Goal: Check status

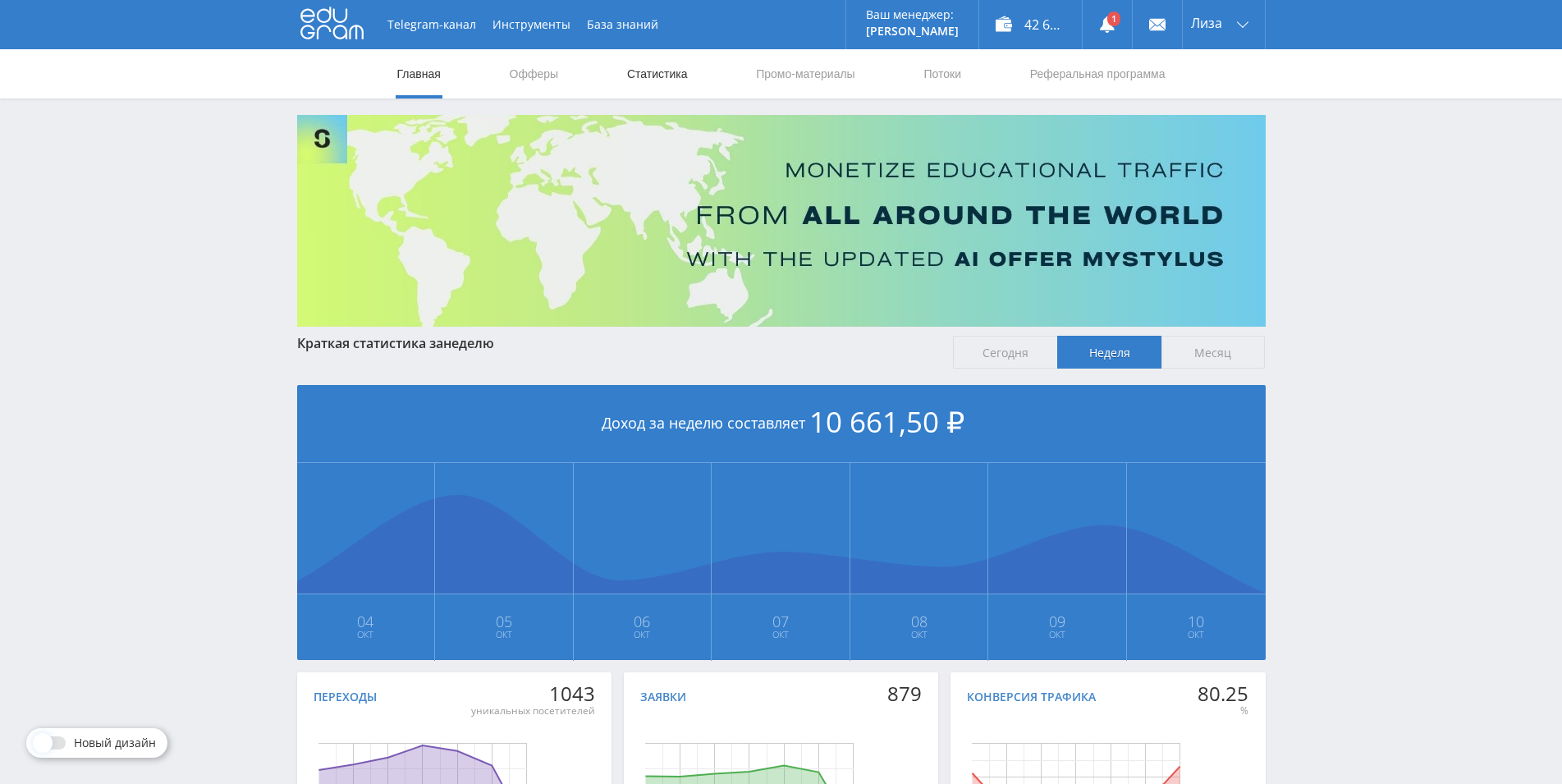
click at [644, 81] on link "Статистика" at bounding box center [657, 74] width 64 height 49
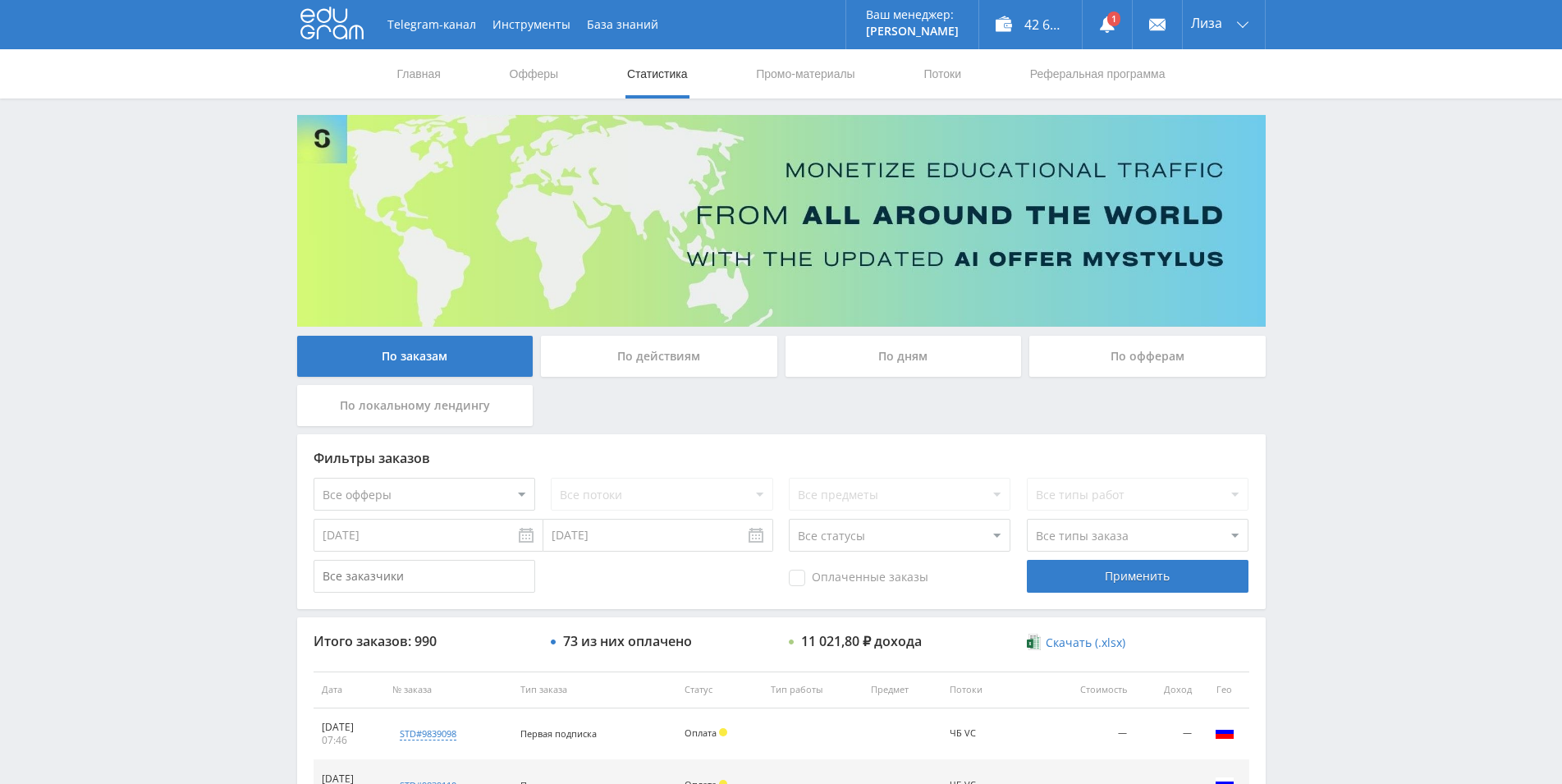
click at [895, 361] on div "По дням" at bounding box center [904, 356] width 237 height 41
click at [0, 0] on input "По дням" at bounding box center [0, 0] width 0 height 0
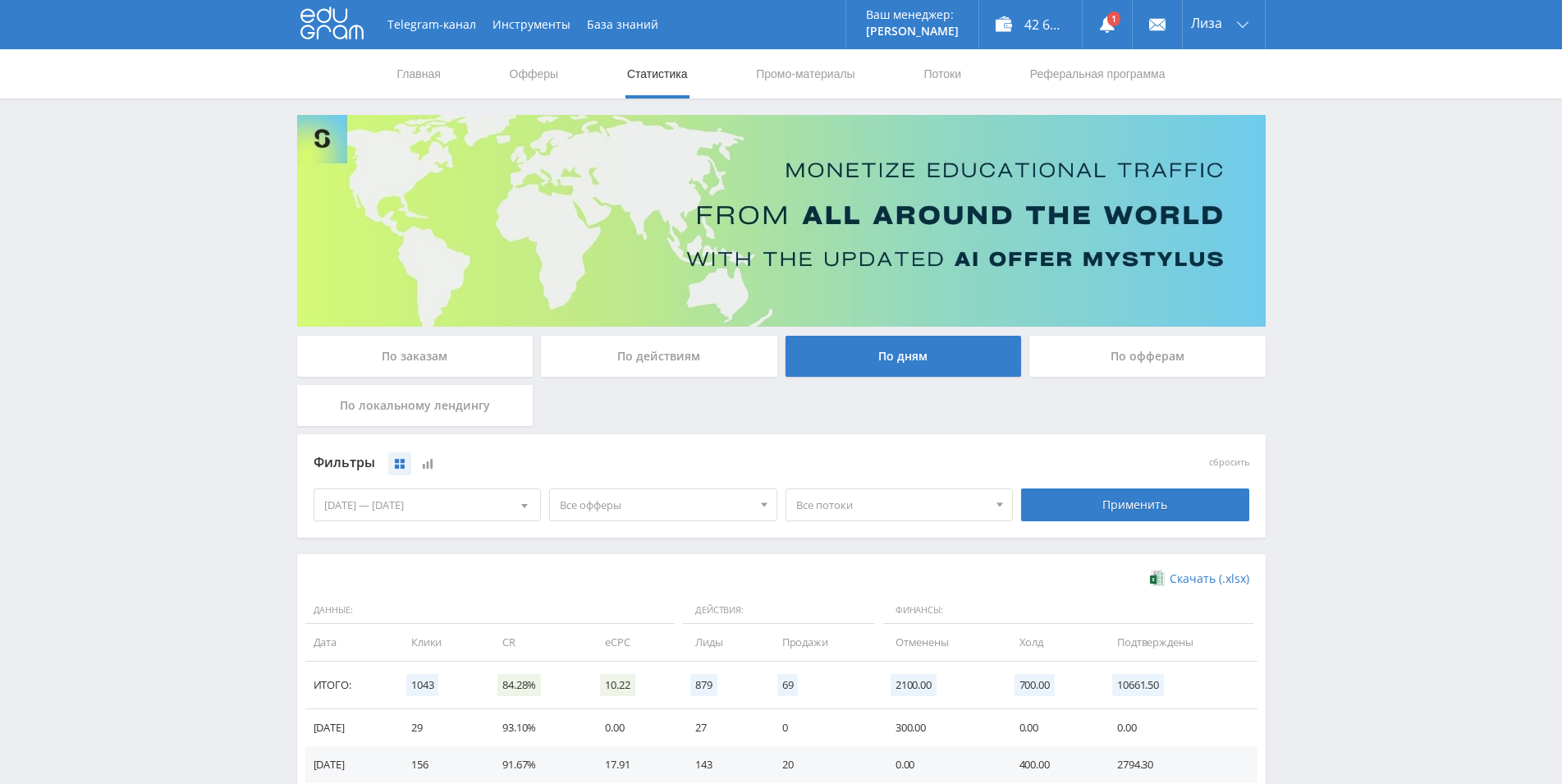
scroll to position [290, 0]
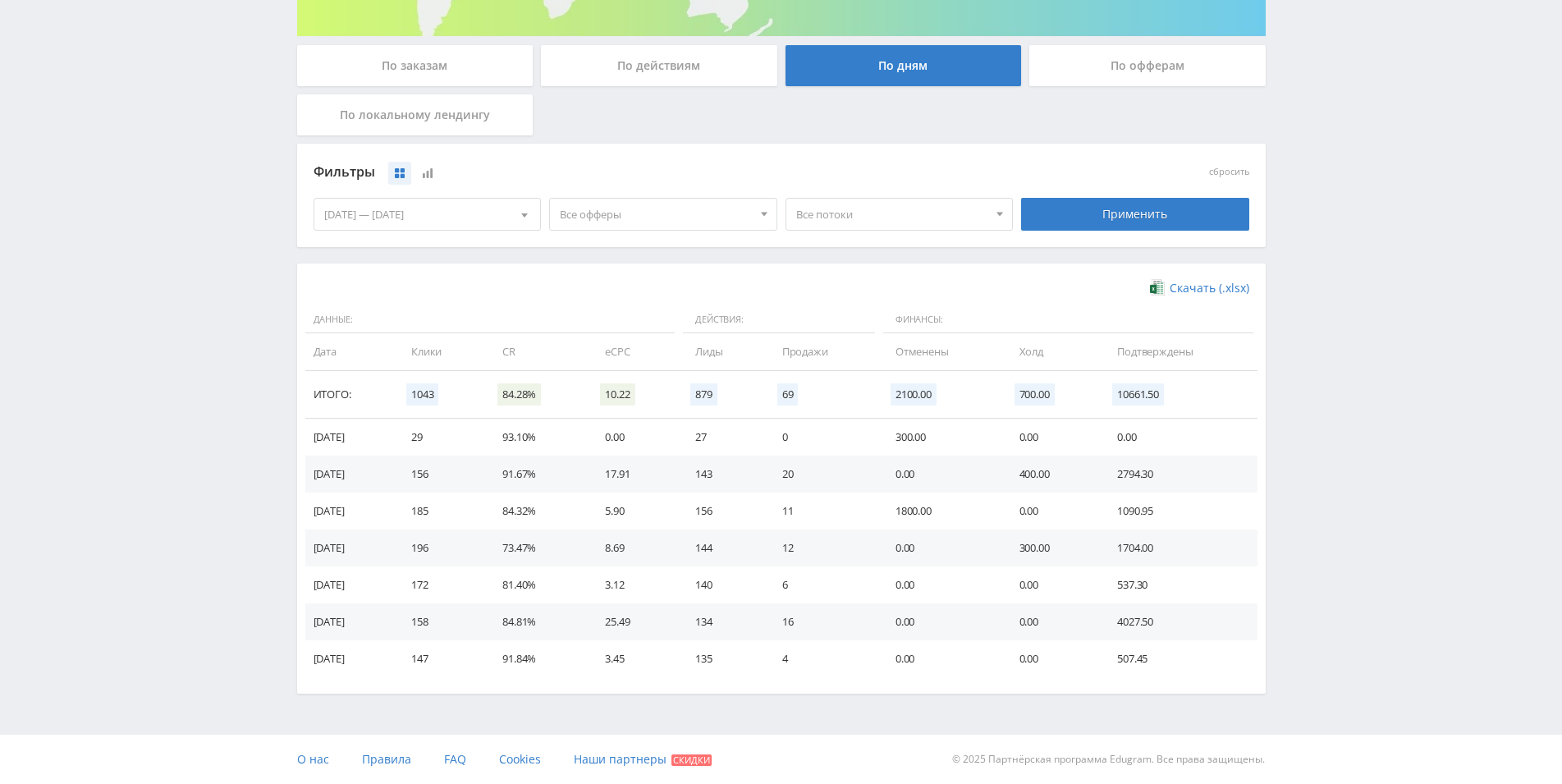
click at [984, 472] on td "0.00" at bounding box center [941, 474] width 124 height 37
click at [984, 471] on td "0.00" at bounding box center [941, 474] width 124 height 37
click at [984, 470] on td "0.00" at bounding box center [941, 474] width 124 height 37
click at [906, 442] on td "300.00" at bounding box center [941, 437] width 124 height 37
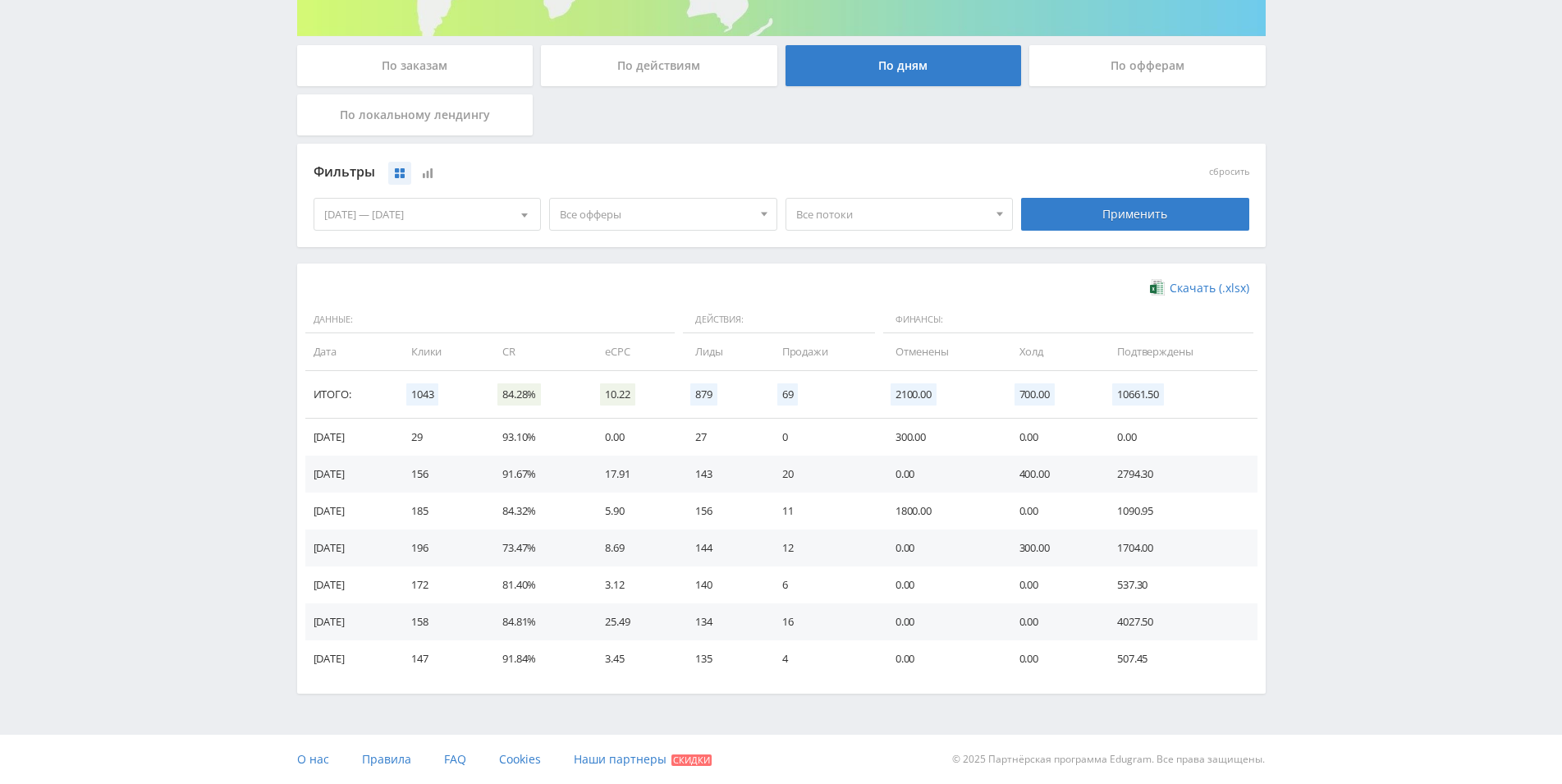
click at [906, 442] on td "300.00" at bounding box center [941, 437] width 124 height 37
click at [879, 468] on td "20" at bounding box center [822, 474] width 113 height 37
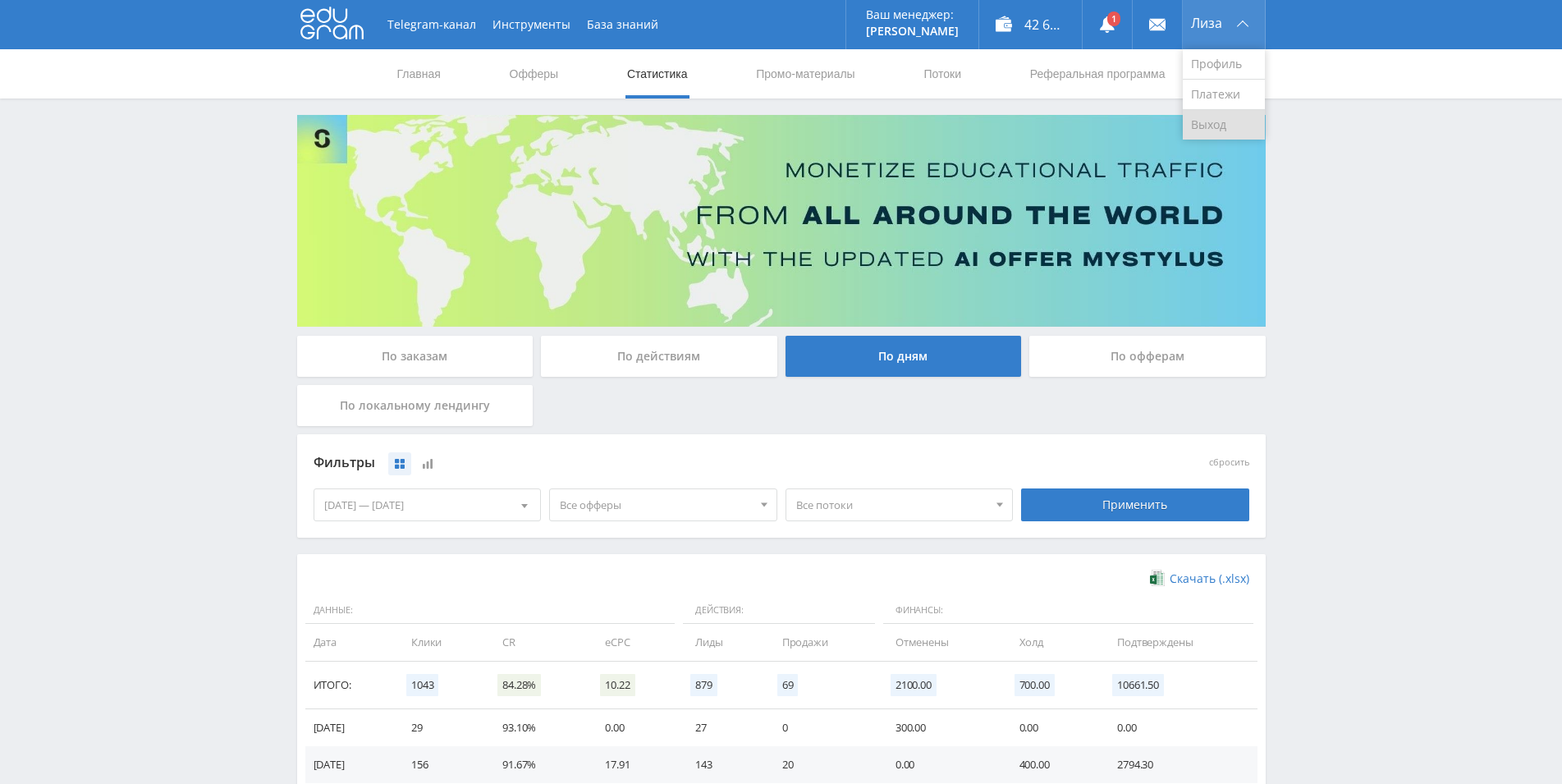
click at [1211, 121] on link "Выход" at bounding box center [1224, 125] width 82 height 30
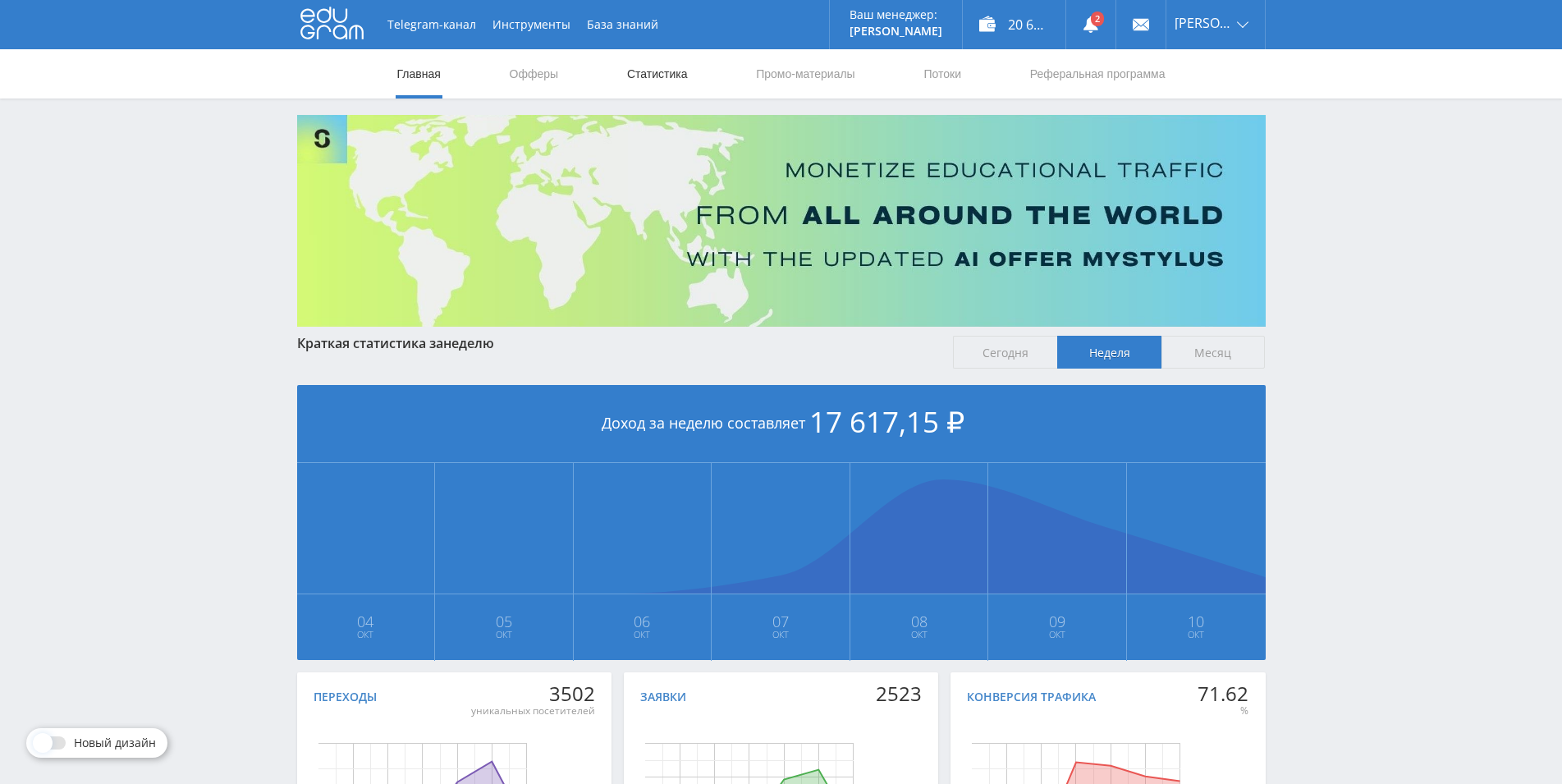
click at [626, 76] on link "Статистика" at bounding box center [657, 74] width 64 height 49
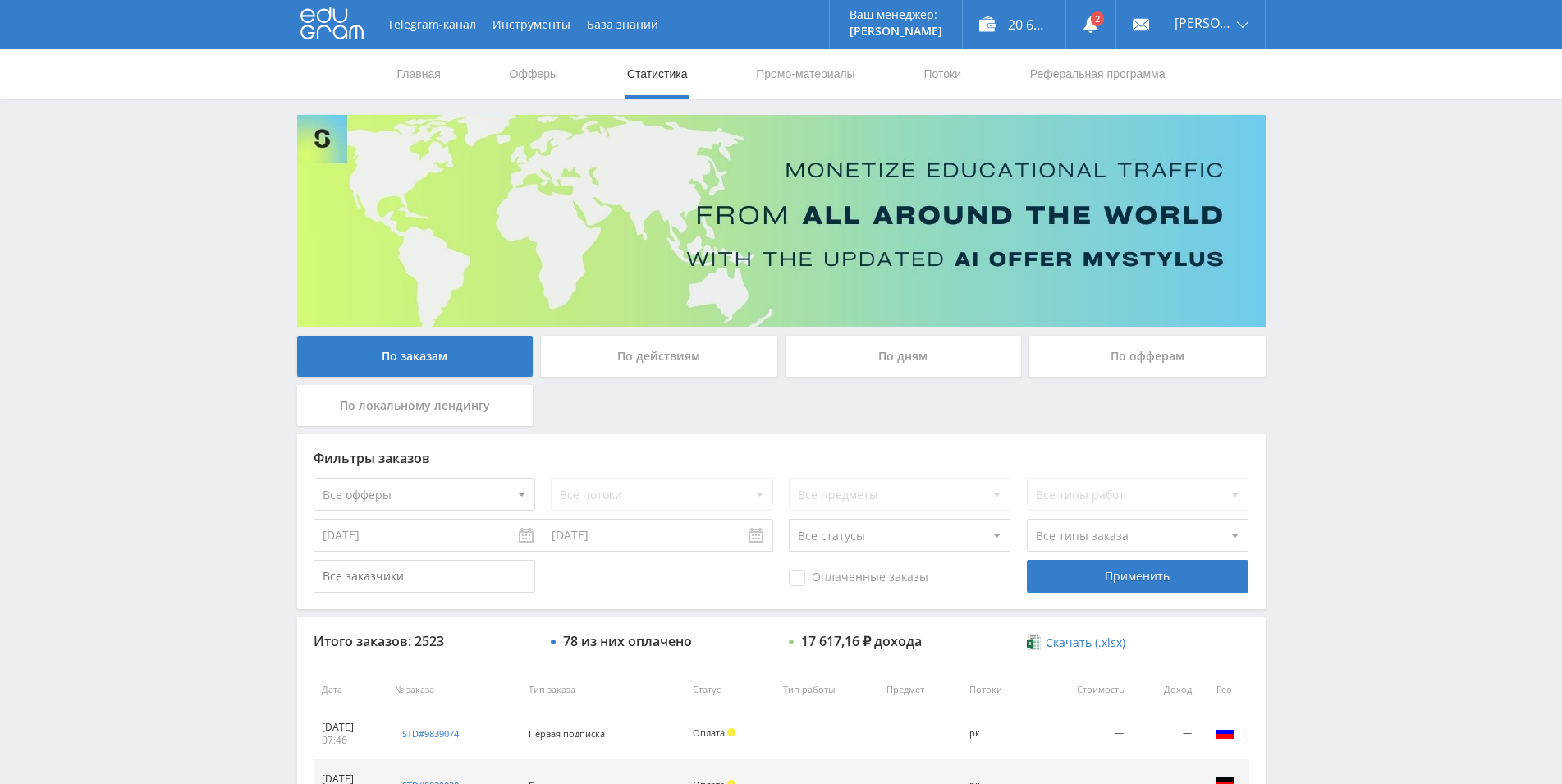
click at [872, 344] on div "По дням" at bounding box center [904, 356] width 237 height 41
click at [0, 0] on input "По дням" at bounding box center [0, 0] width 0 height 0
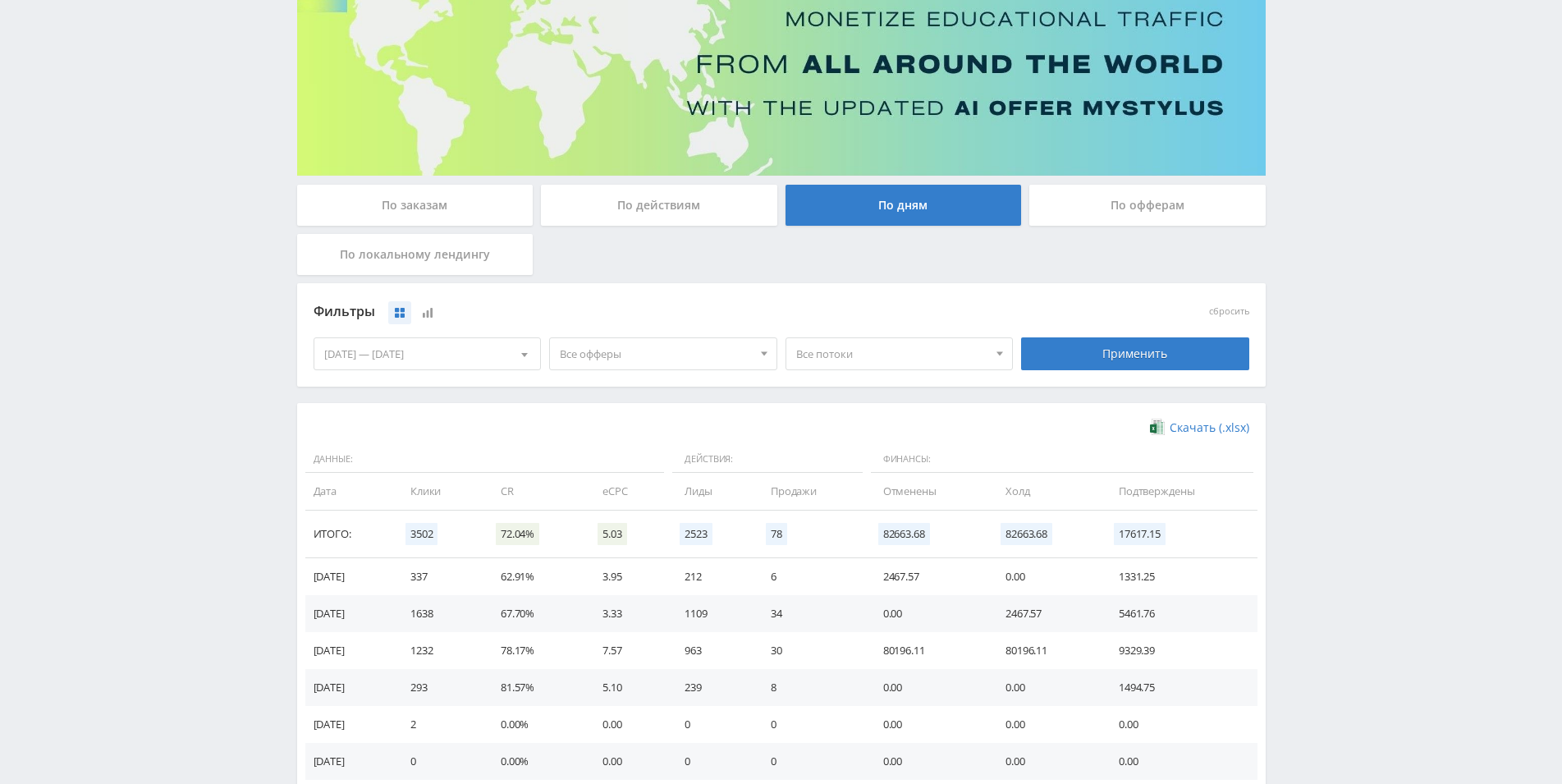
scroll to position [290, 0]
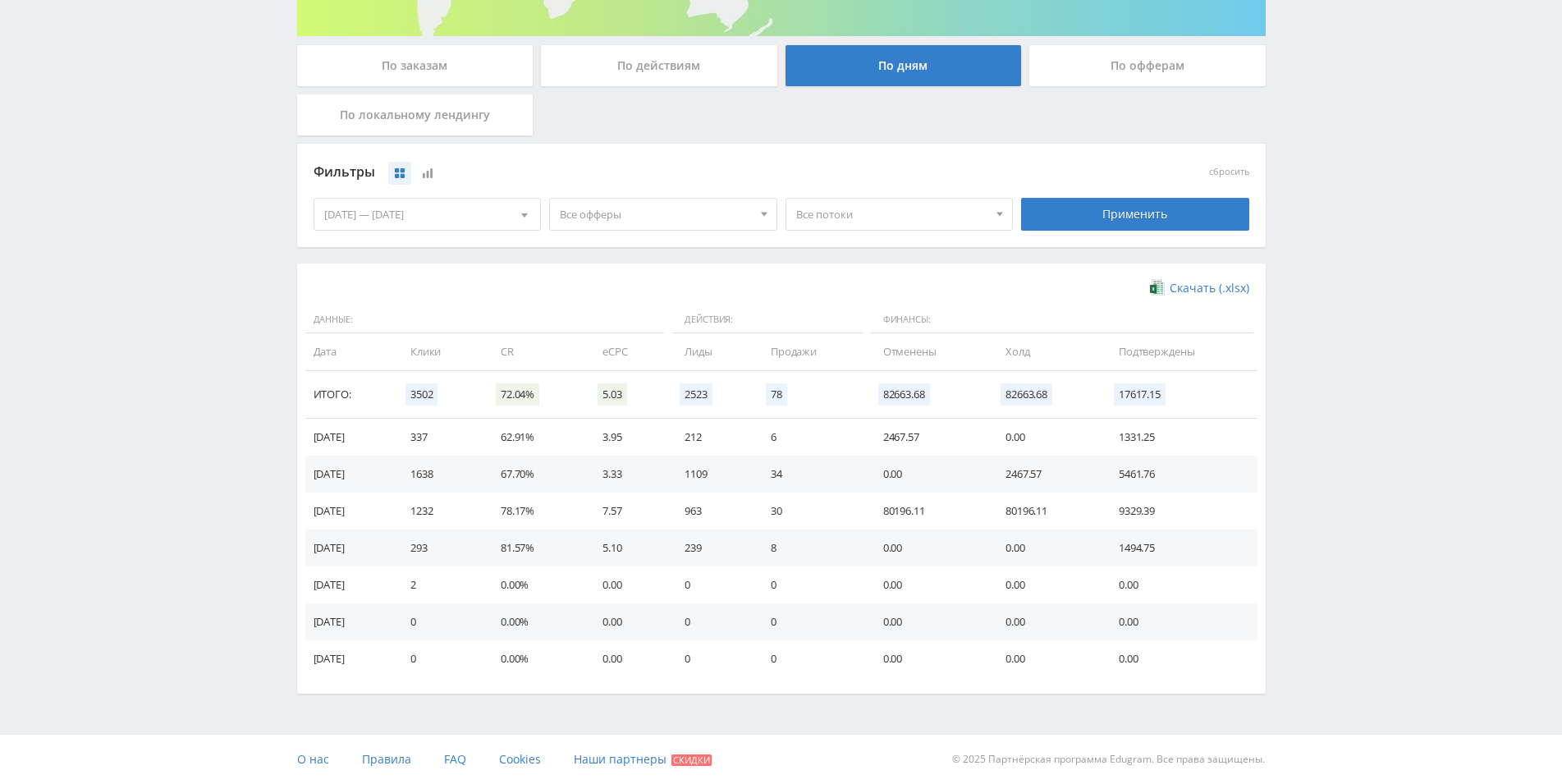
click at [861, 435] on td "6" at bounding box center [811, 437] width 112 height 37
click at [1024, 469] on td "2467.57" at bounding box center [1045, 474] width 113 height 37
click at [925, 505] on td "80196.11" at bounding box center [928, 511] width 122 height 37
click at [812, 436] on td "6" at bounding box center [811, 437] width 112 height 37
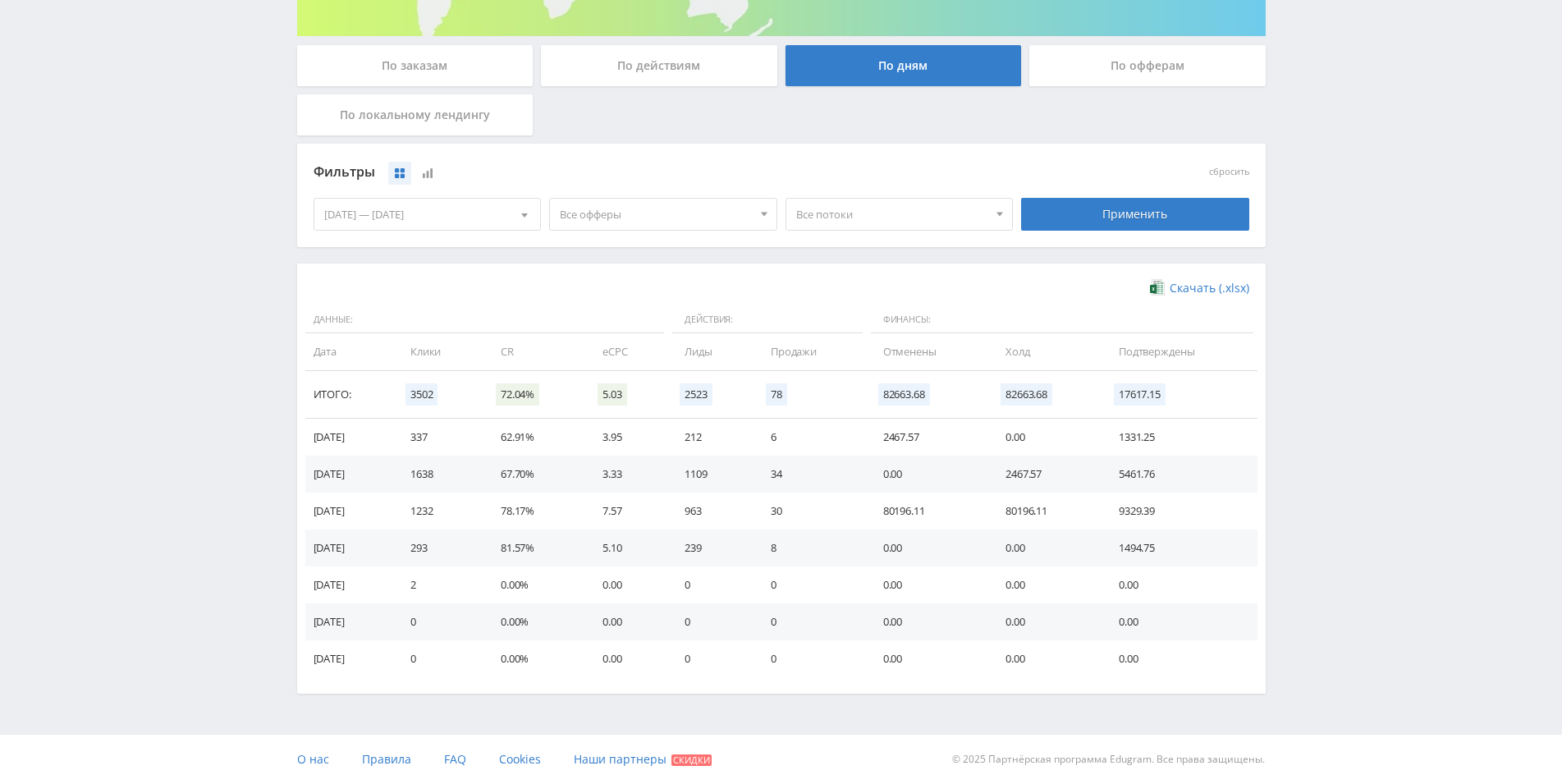
click at [933, 440] on td "2467.57" at bounding box center [928, 437] width 122 height 37
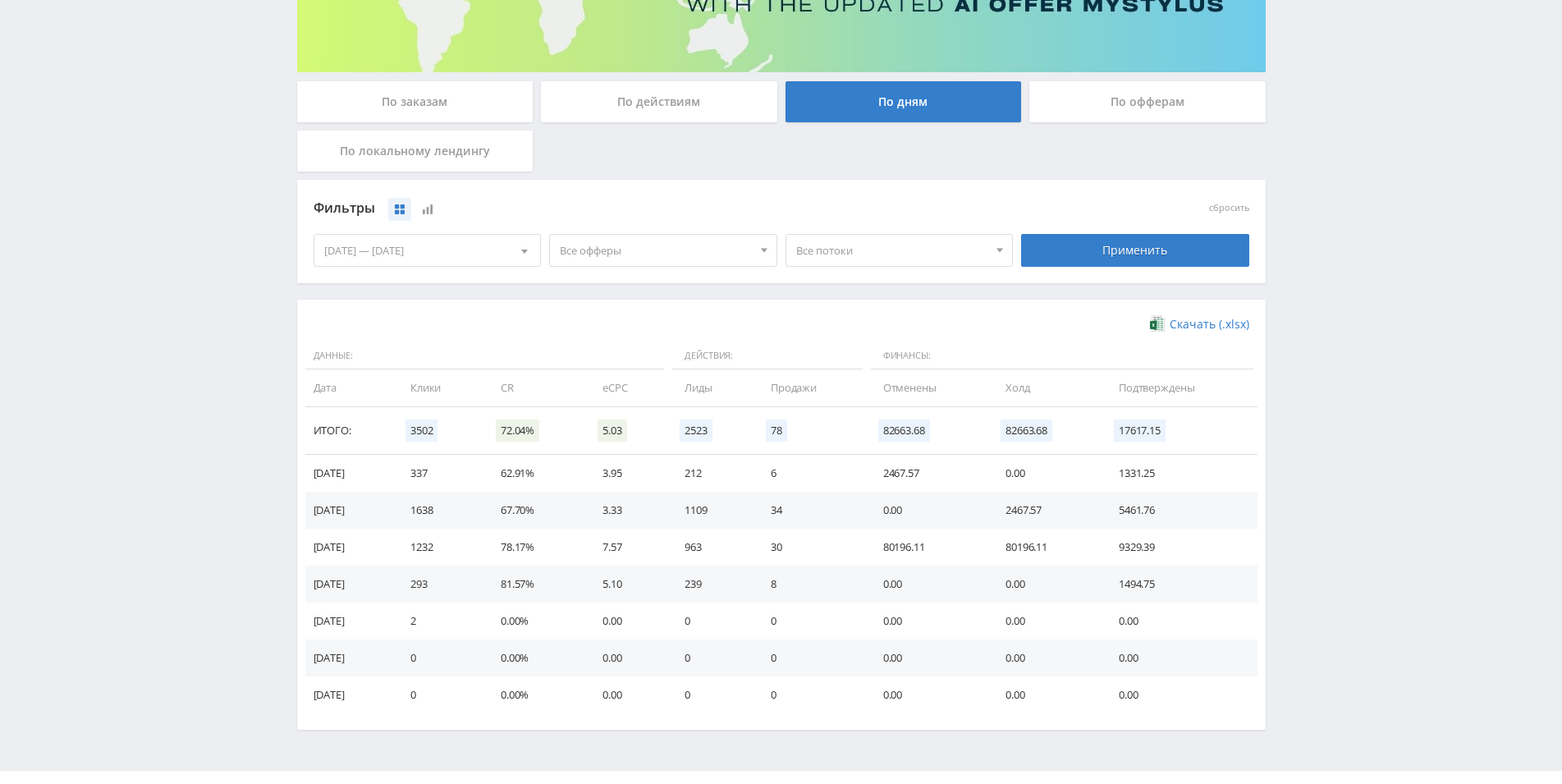
scroll to position [0, 0]
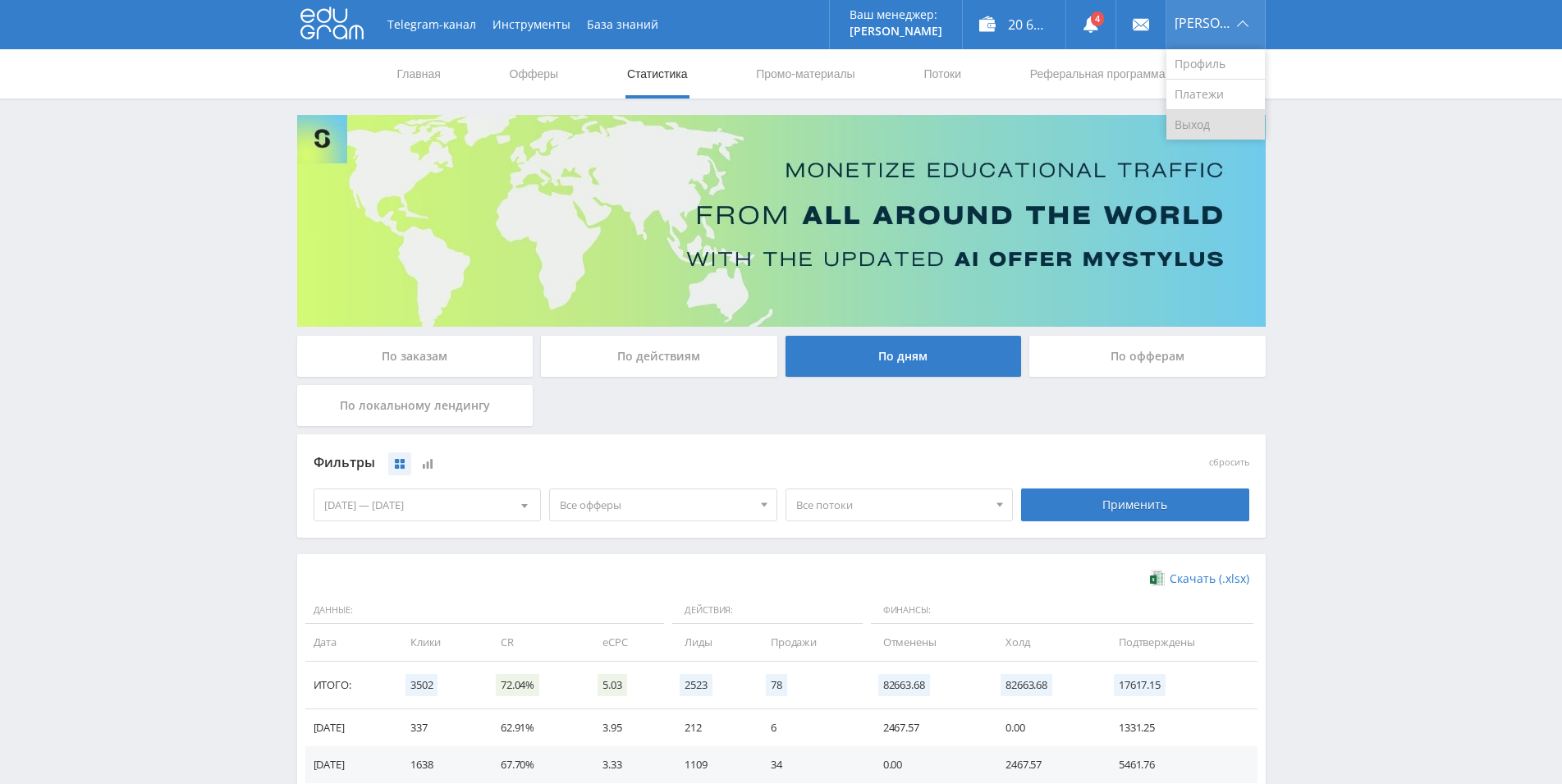
click at [1216, 120] on link "Выход" at bounding box center [1216, 125] width 98 height 30
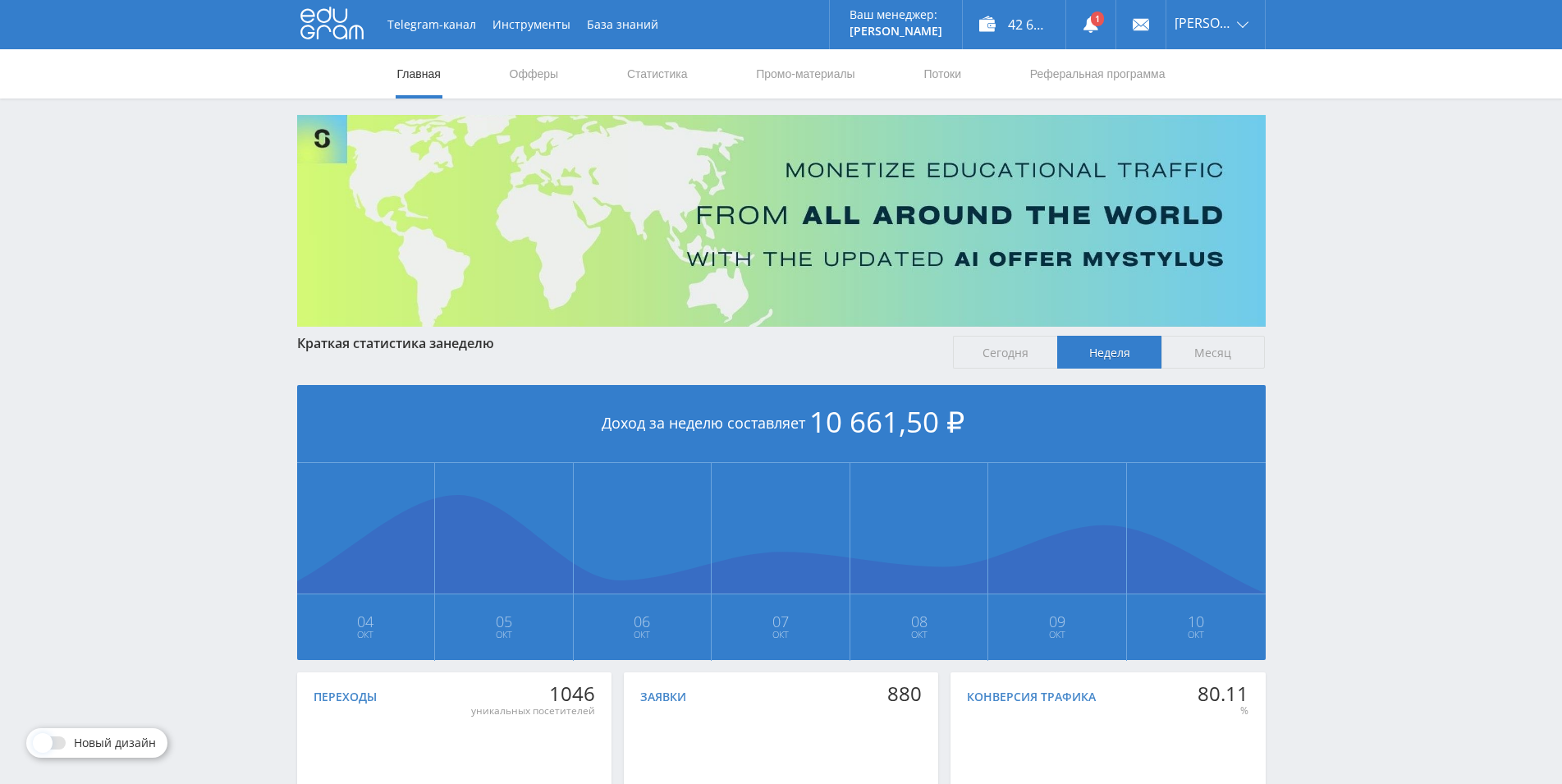
click at [662, 369] on div "Краткая статистика за неделю Сегодня Неделя Месяц Доход за неделю составляет 10…" at bounding box center [781, 614] width 969 height 557
click at [654, 76] on link "Статистика" at bounding box center [657, 74] width 64 height 49
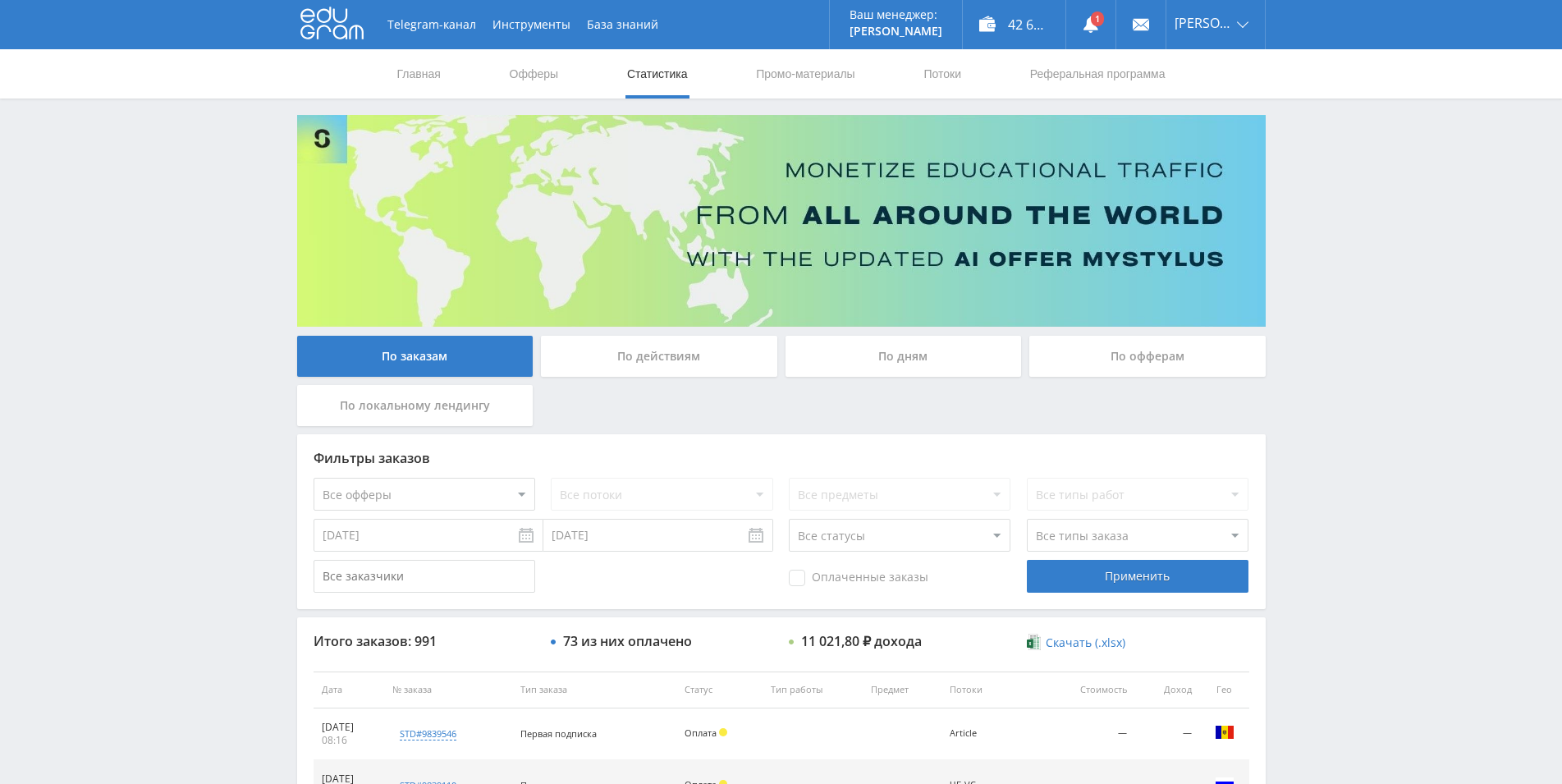
click at [894, 358] on div "По дням" at bounding box center [904, 356] width 237 height 41
click at [0, 0] on input "По дням" at bounding box center [0, 0] width 0 height 0
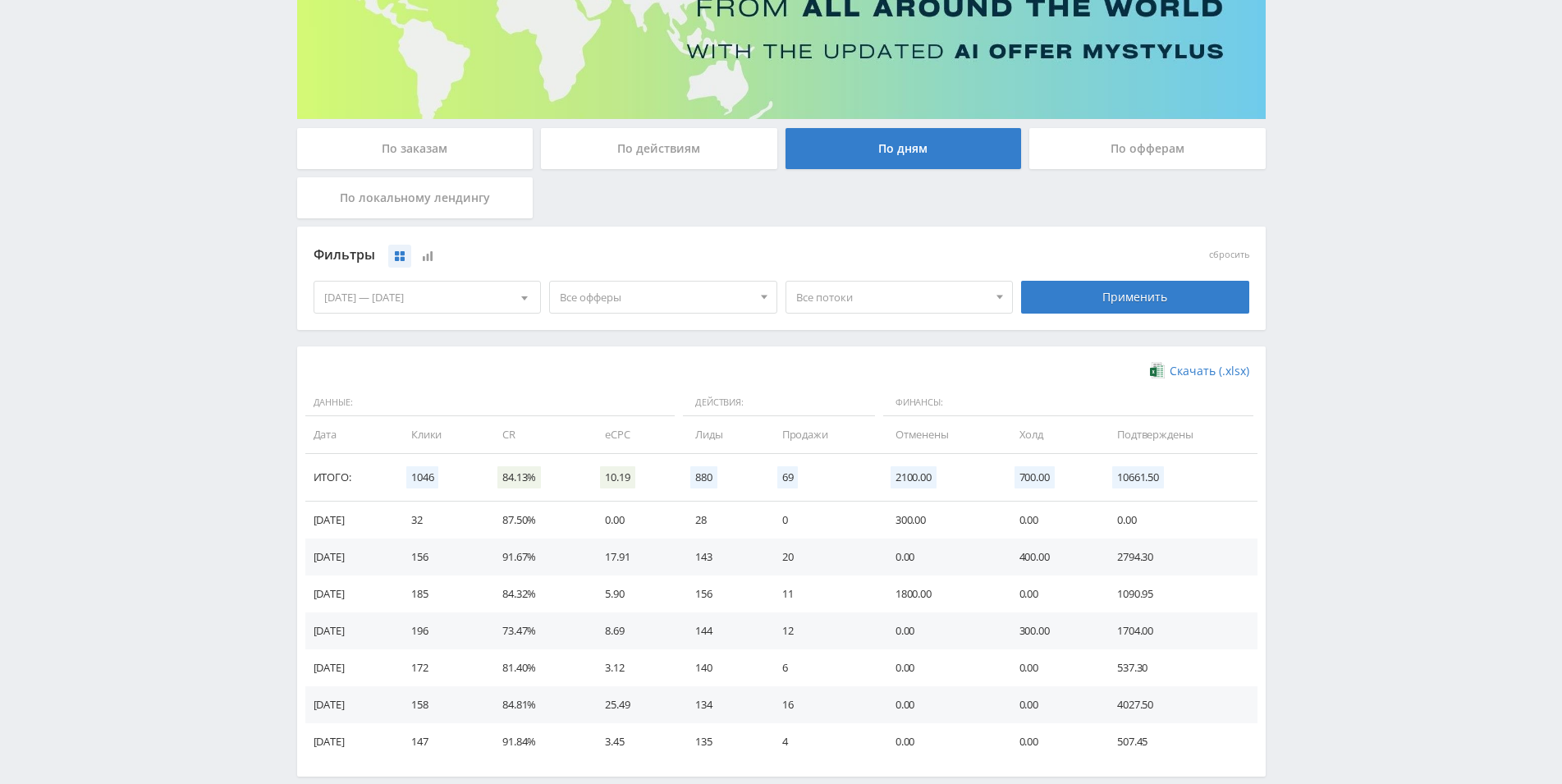
scroll to position [290, 0]
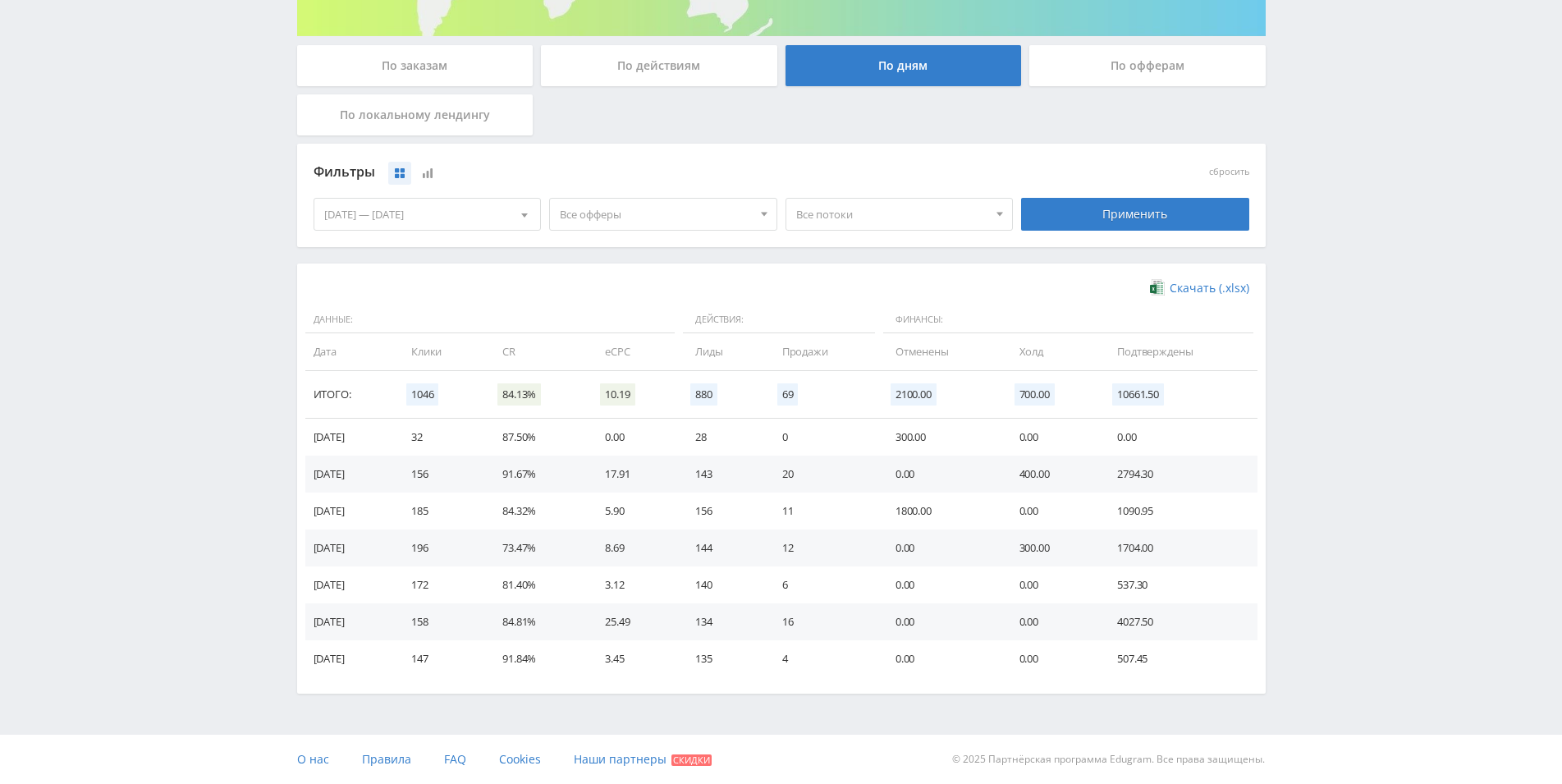
click at [975, 479] on td "0.00" at bounding box center [941, 474] width 124 height 37
click at [858, 412] on td "69" at bounding box center [822, 395] width 113 height 48
click at [879, 503] on td "11" at bounding box center [822, 511] width 113 height 37
click at [971, 467] on td "0.00" at bounding box center [941, 474] width 124 height 37
click at [977, 467] on td "0.00" at bounding box center [941, 474] width 124 height 37
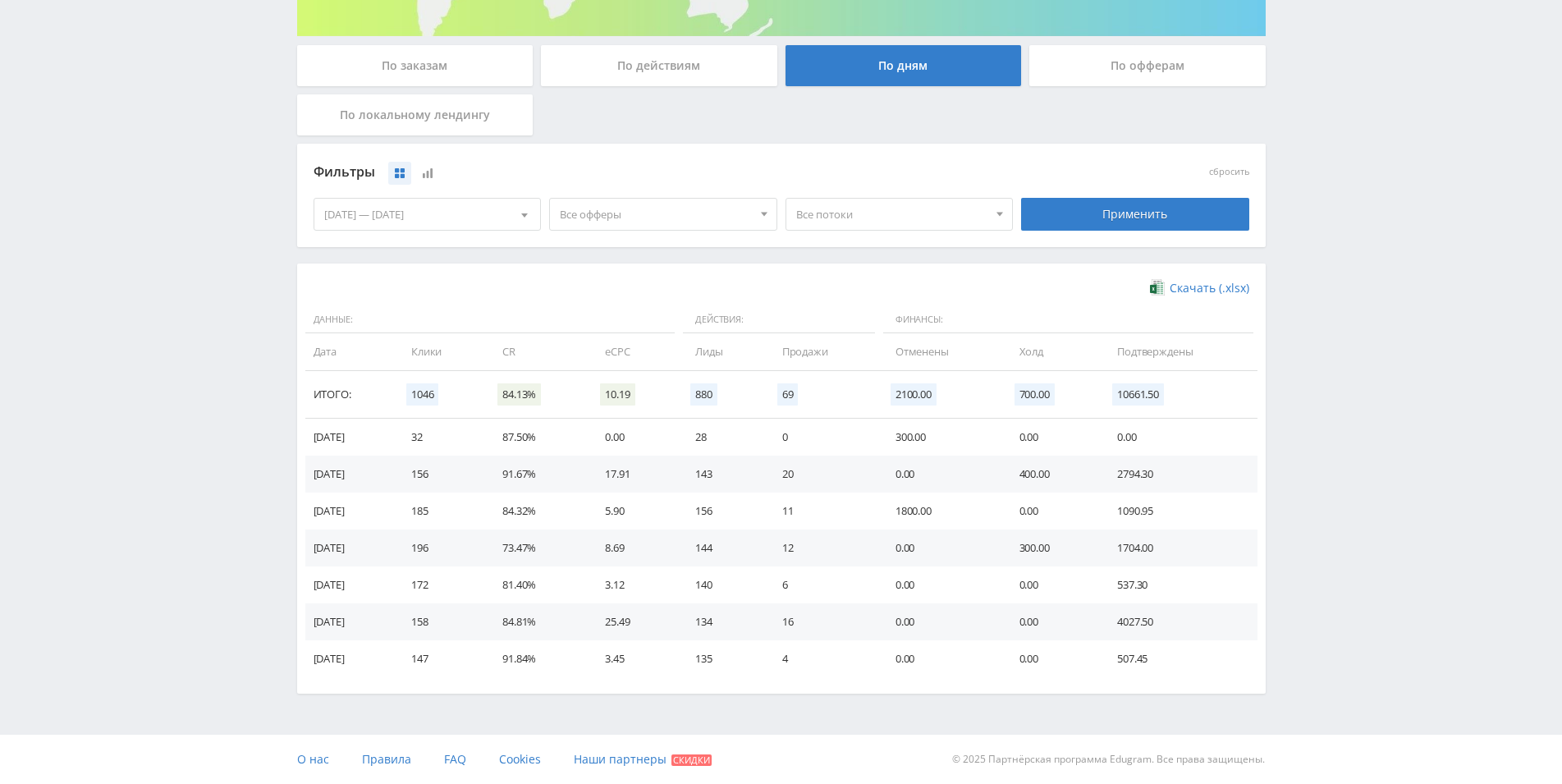
click at [913, 514] on td "1800.00" at bounding box center [941, 511] width 124 height 37
click at [588, 543] on td "73.47%" at bounding box center [537, 548] width 103 height 37
drag, startPoint x: 316, startPoint y: 546, endPoint x: 1060, endPoint y: 548, distance: 744.0
click at [1060, 548] on tr "07.10.2025 196 73.47% 8.69 144 12 0.00 300.00 1704.00" at bounding box center [782, 548] width 952 height 37
drag, startPoint x: 523, startPoint y: 485, endPoint x: 1065, endPoint y: 476, distance: 542.1
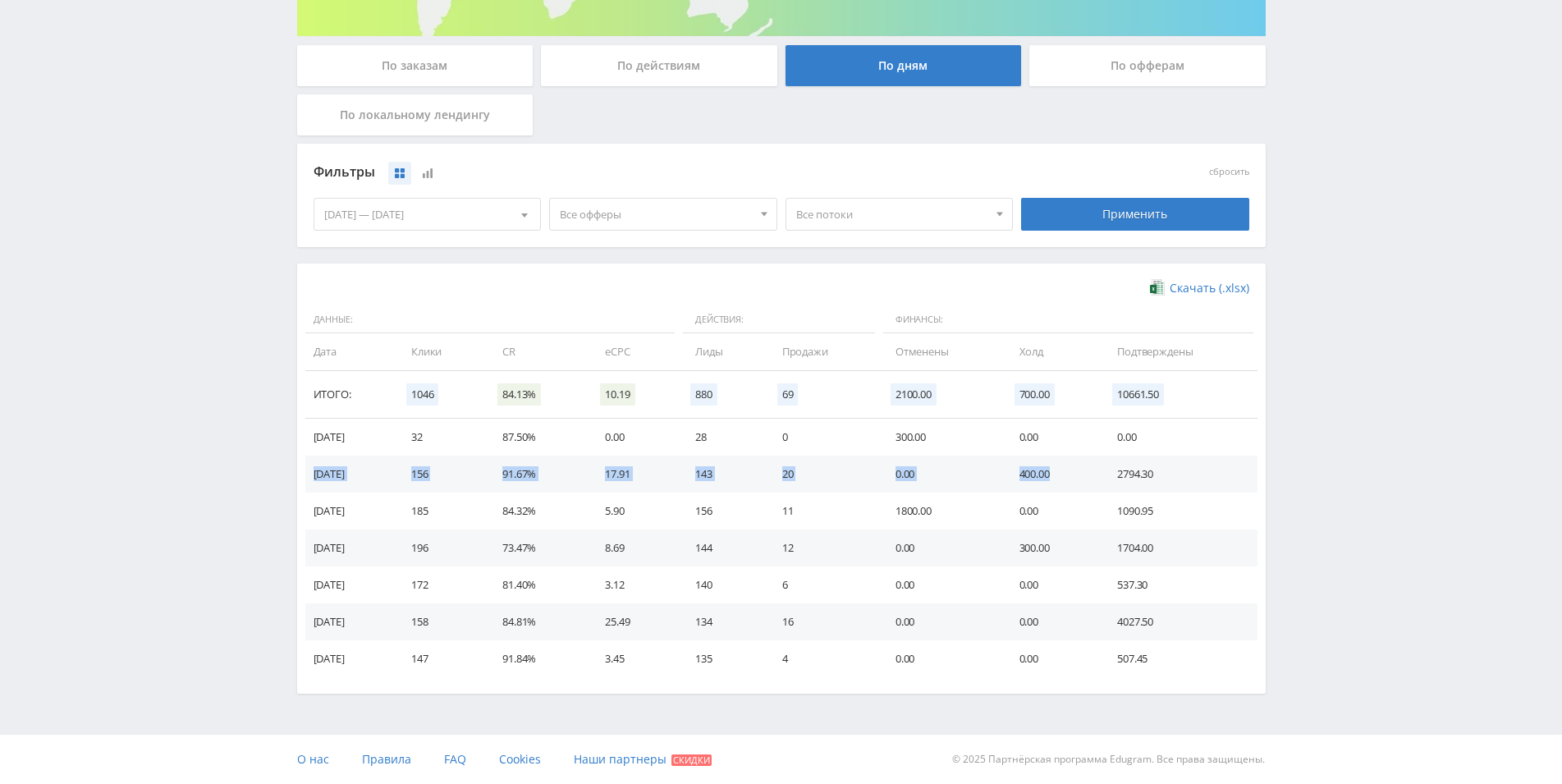
click at [1065, 476] on tr "09.10.2025 156 91.67% 17.91 143 20 0.00 400.00 2794.30" at bounding box center [782, 474] width 952 height 37
click at [478, 209] on div "[DATE] — [DATE]" at bounding box center [427, 214] width 227 height 31
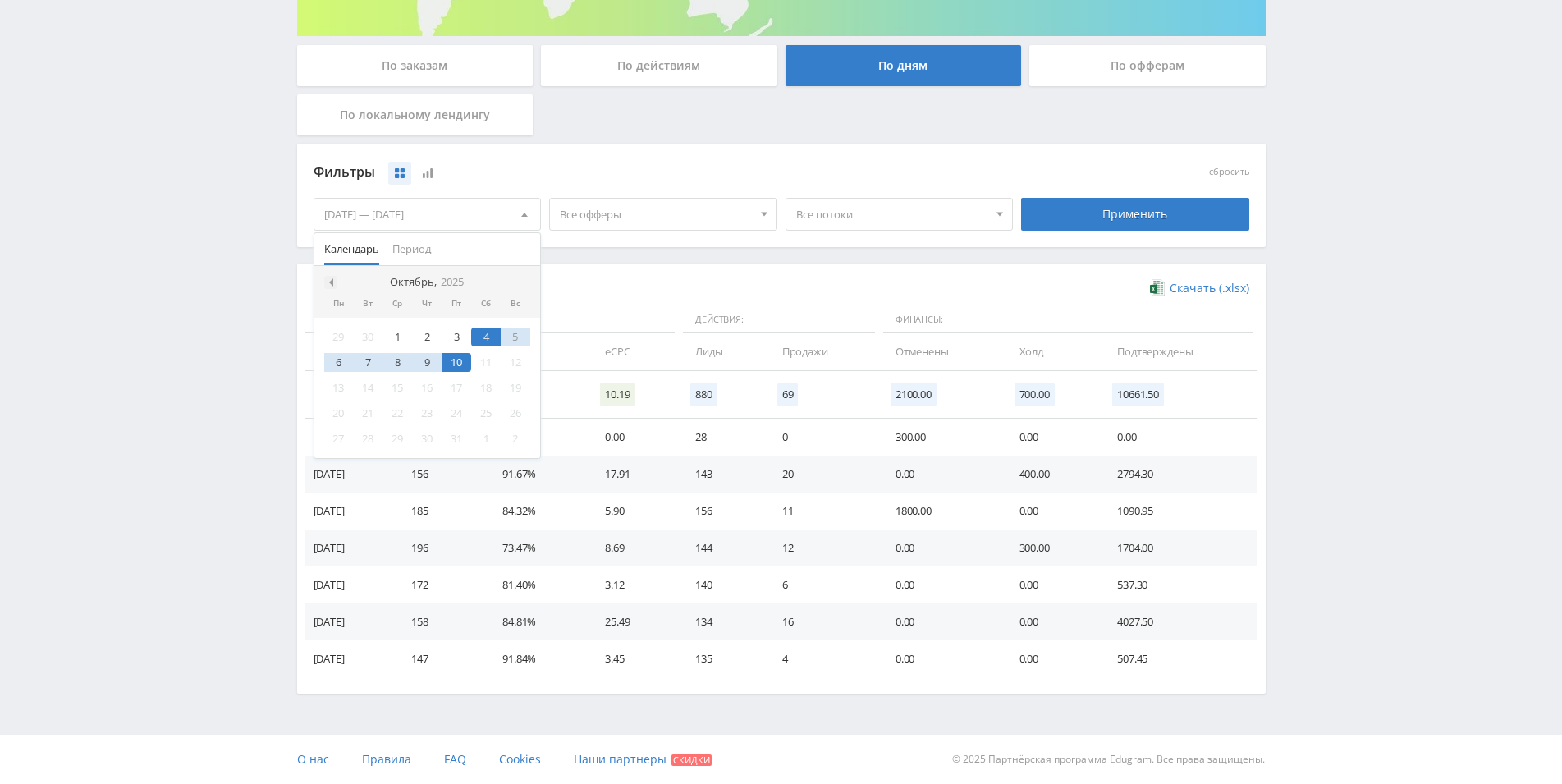
click at [334, 278] on div at bounding box center [330, 282] width 13 height 13
click at [336, 337] on div "1" at bounding box center [339, 337] width 30 height 19
click at [514, 281] on nav "Сентябрь, 2025" at bounding box center [427, 282] width 227 height 33
click at [521, 282] on span at bounding box center [522, 283] width 8 height 8
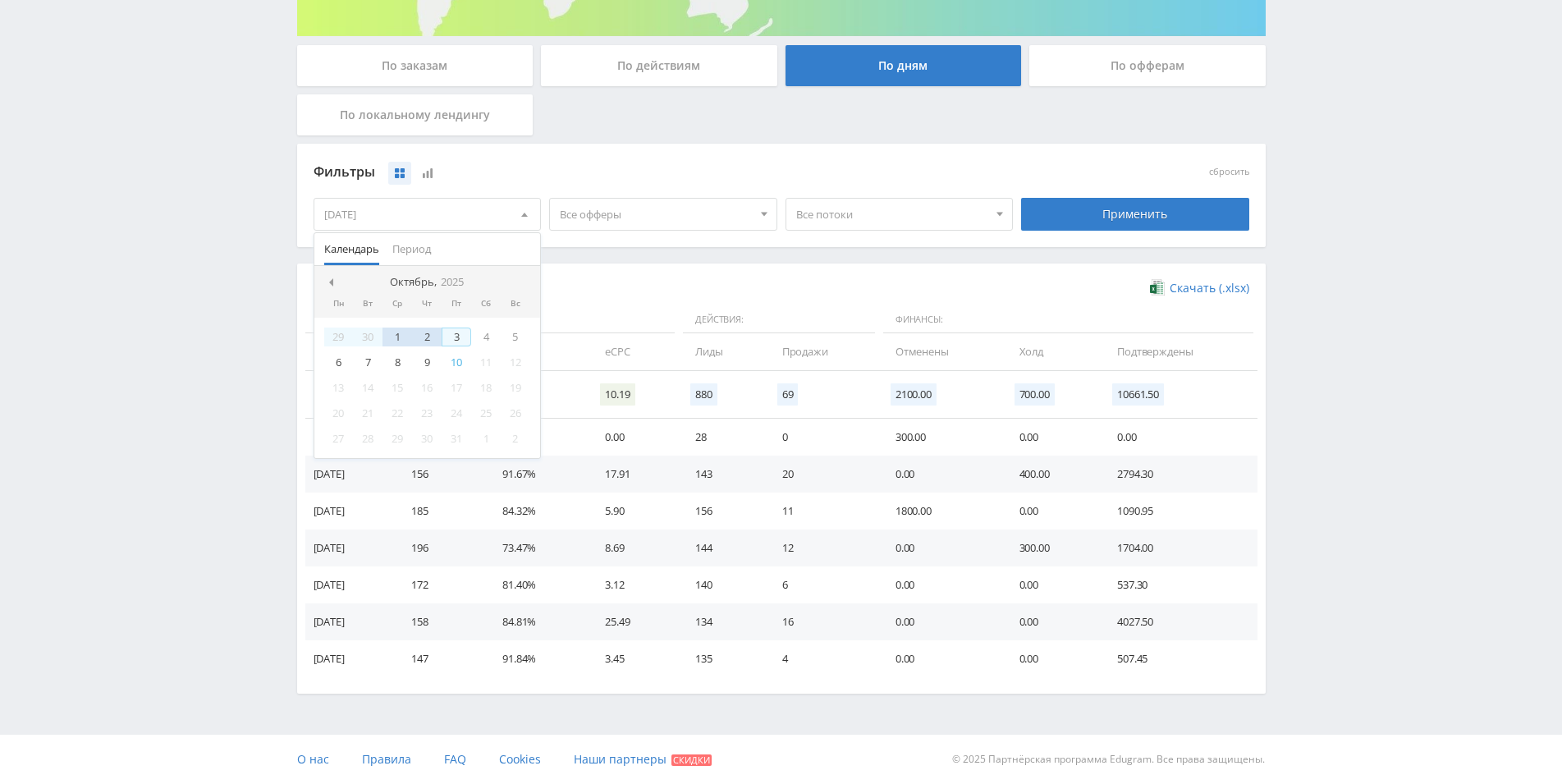
click at [461, 356] on div "10" at bounding box center [456, 362] width 30 height 19
click at [649, 268] on div "Скачать (.xlsx) Данные: Действия: Финансы: Дата Клики CR eCPC Лиды Продажи Отме…" at bounding box center [781, 478] width 969 height 430
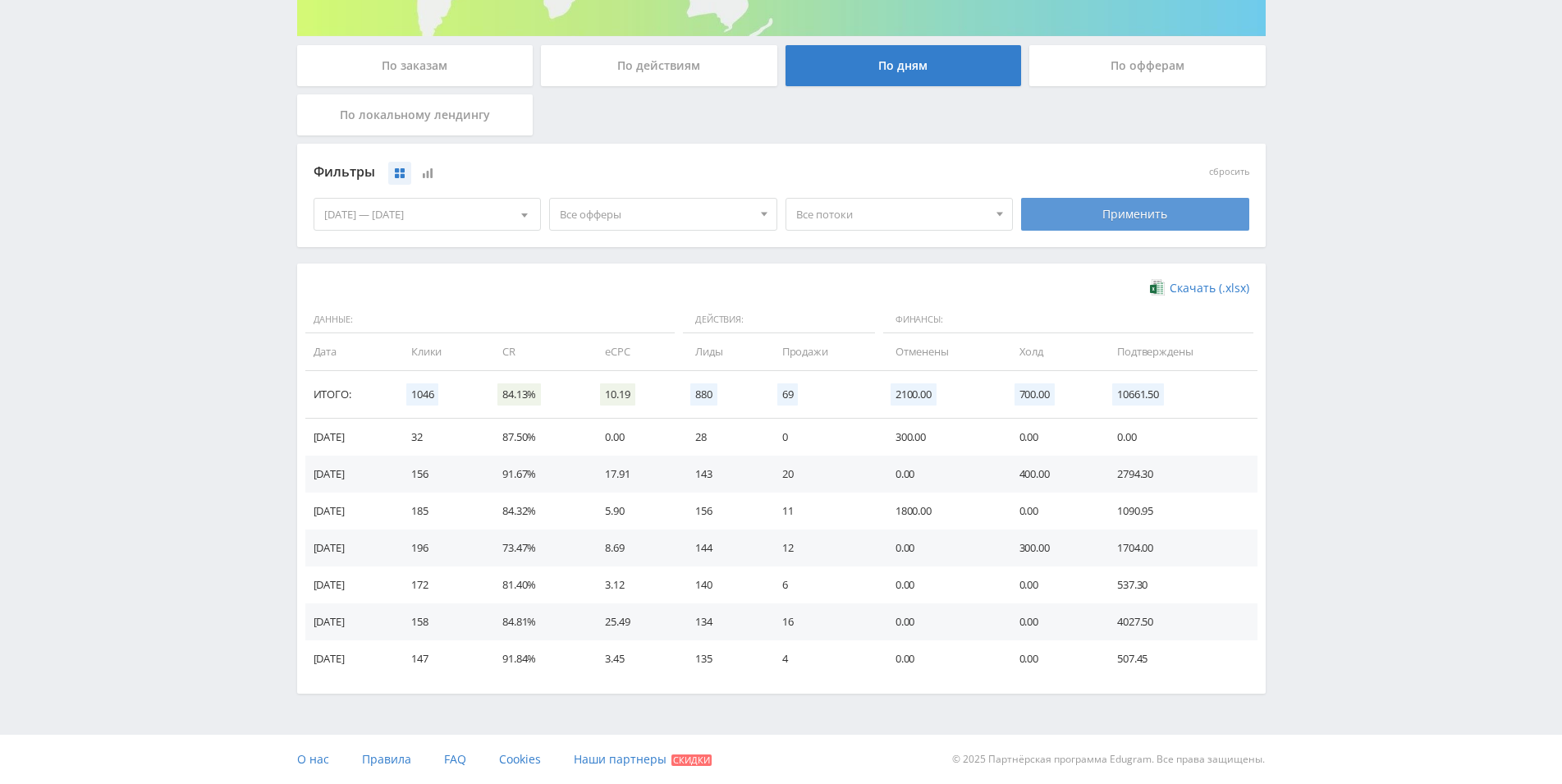
click at [1144, 221] on div "Применить" at bounding box center [1135, 214] width 228 height 33
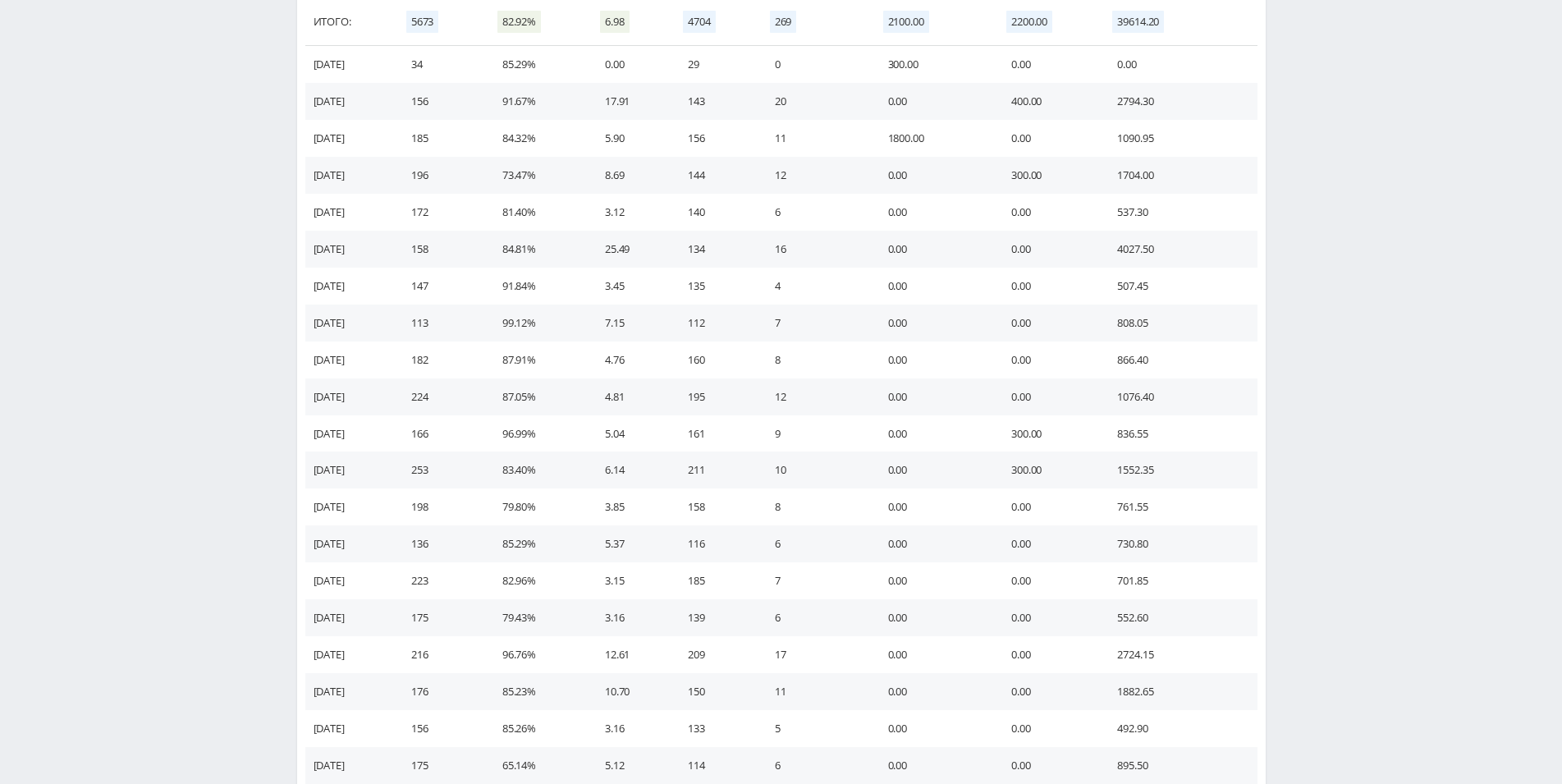
scroll to position [821, 0]
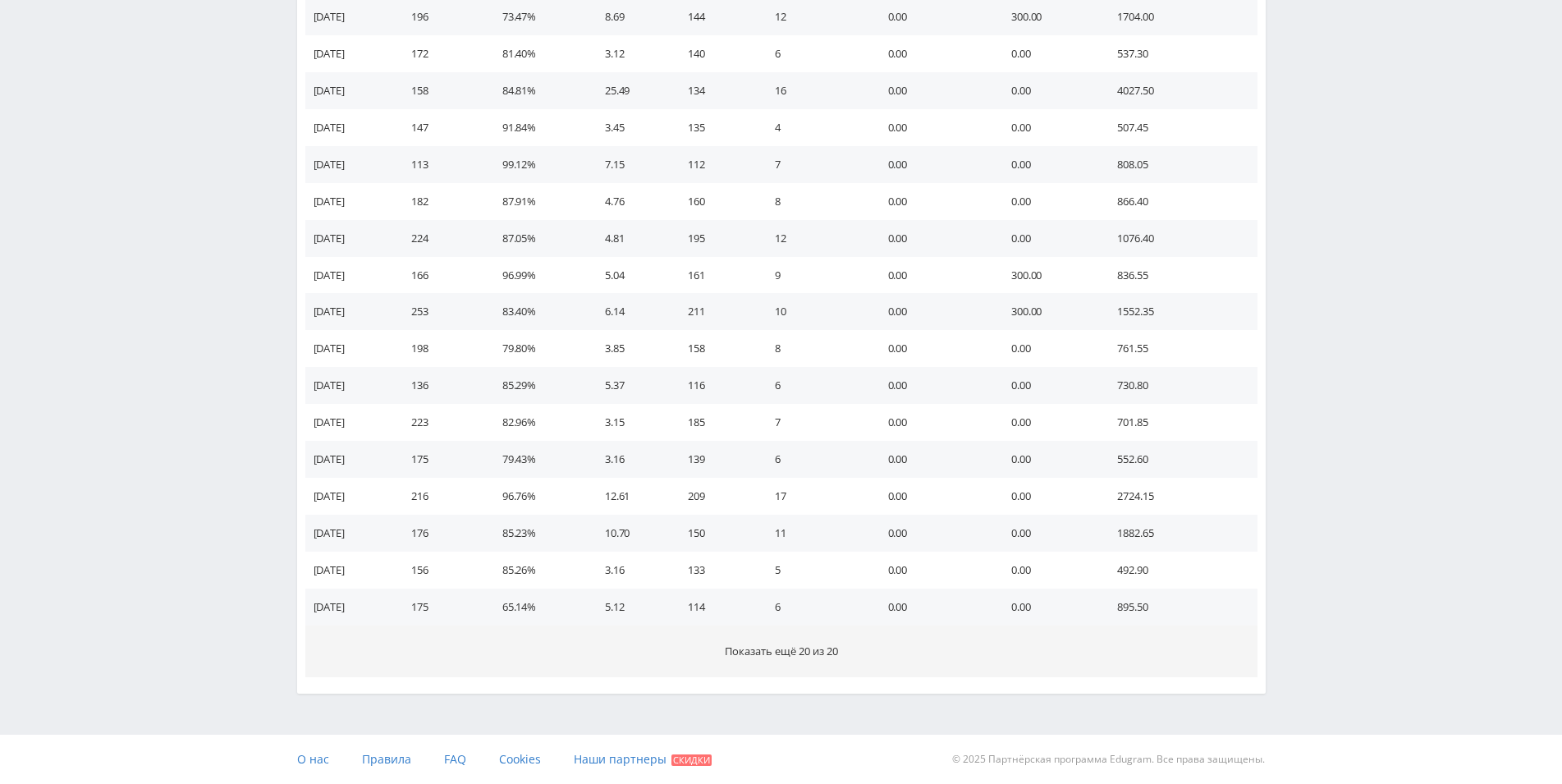
click at [831, 646] on span "Показать ещё 20 из 20" at bounding box center [781, 650] width 113 height 14
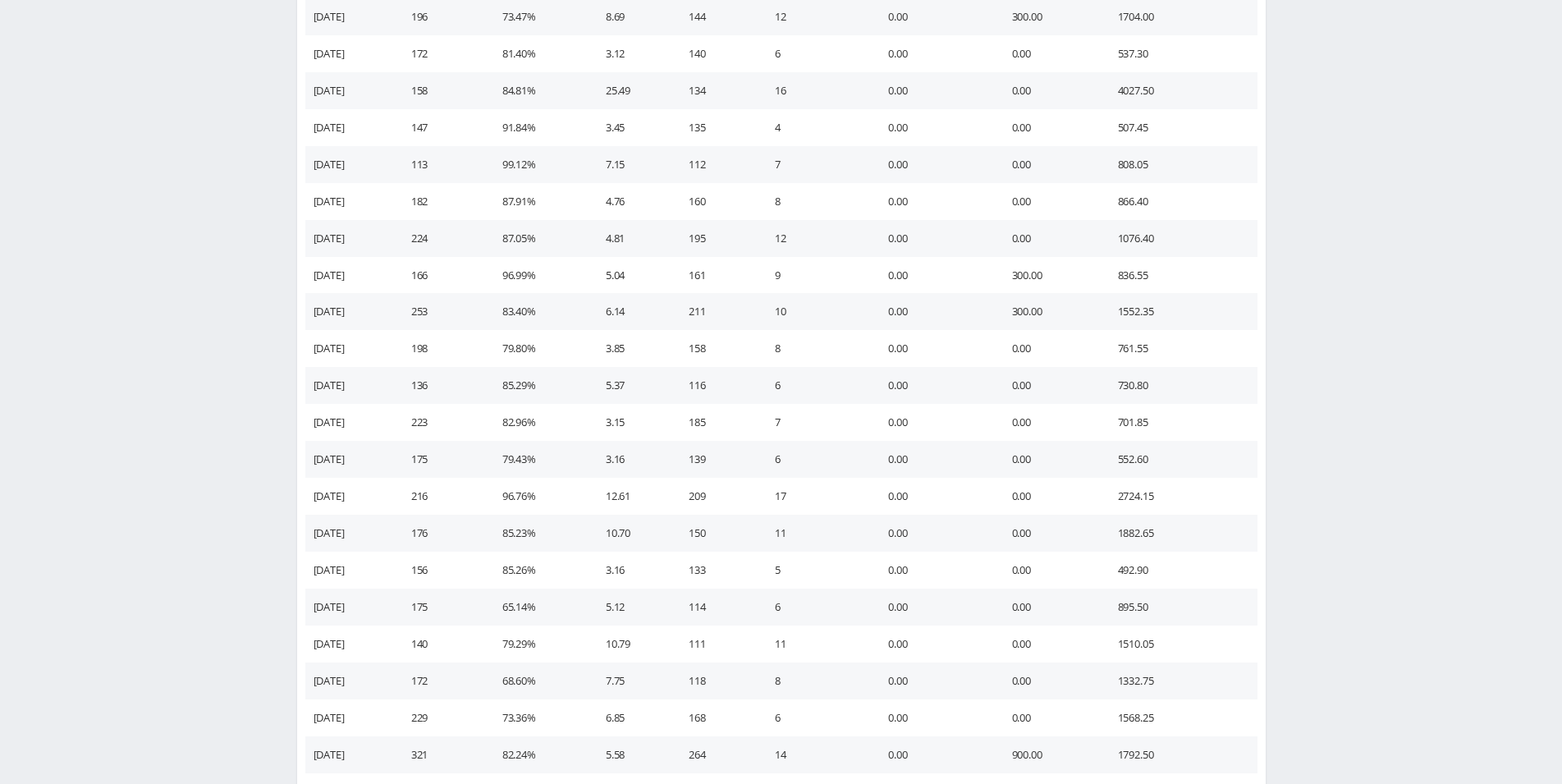
scroll to position [1072, 0]
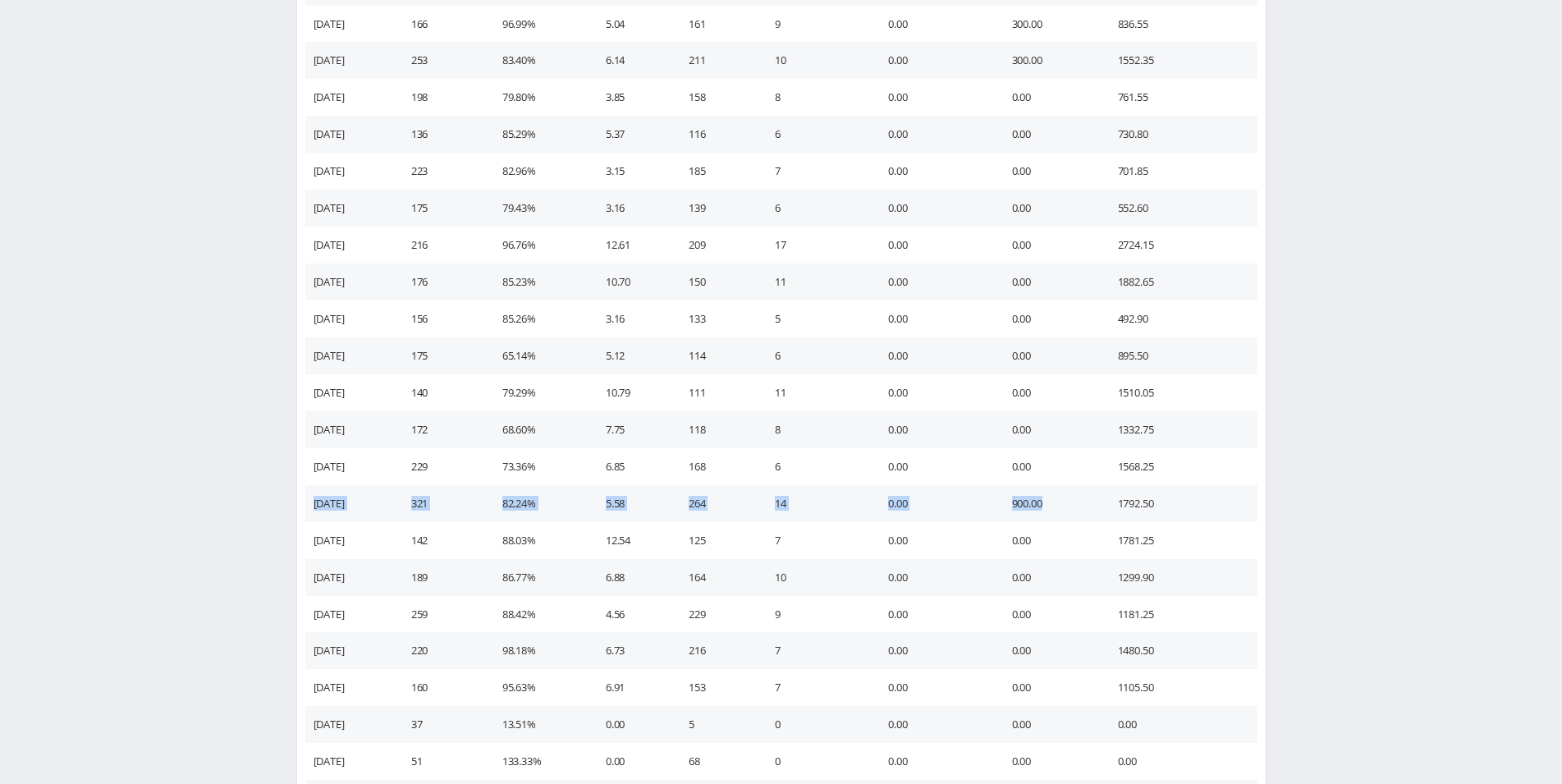
drag, startPoint x: 312, startPoint y: 504, endPoint x: 1060, endPoint y: 501, distance: 748.0
click at [1060, 501] on tr "17.09.2025 321 82.24% 5.58 264 14 0.00 900.00 1792.50" at bounding box center [782, 504] width 952 height 37
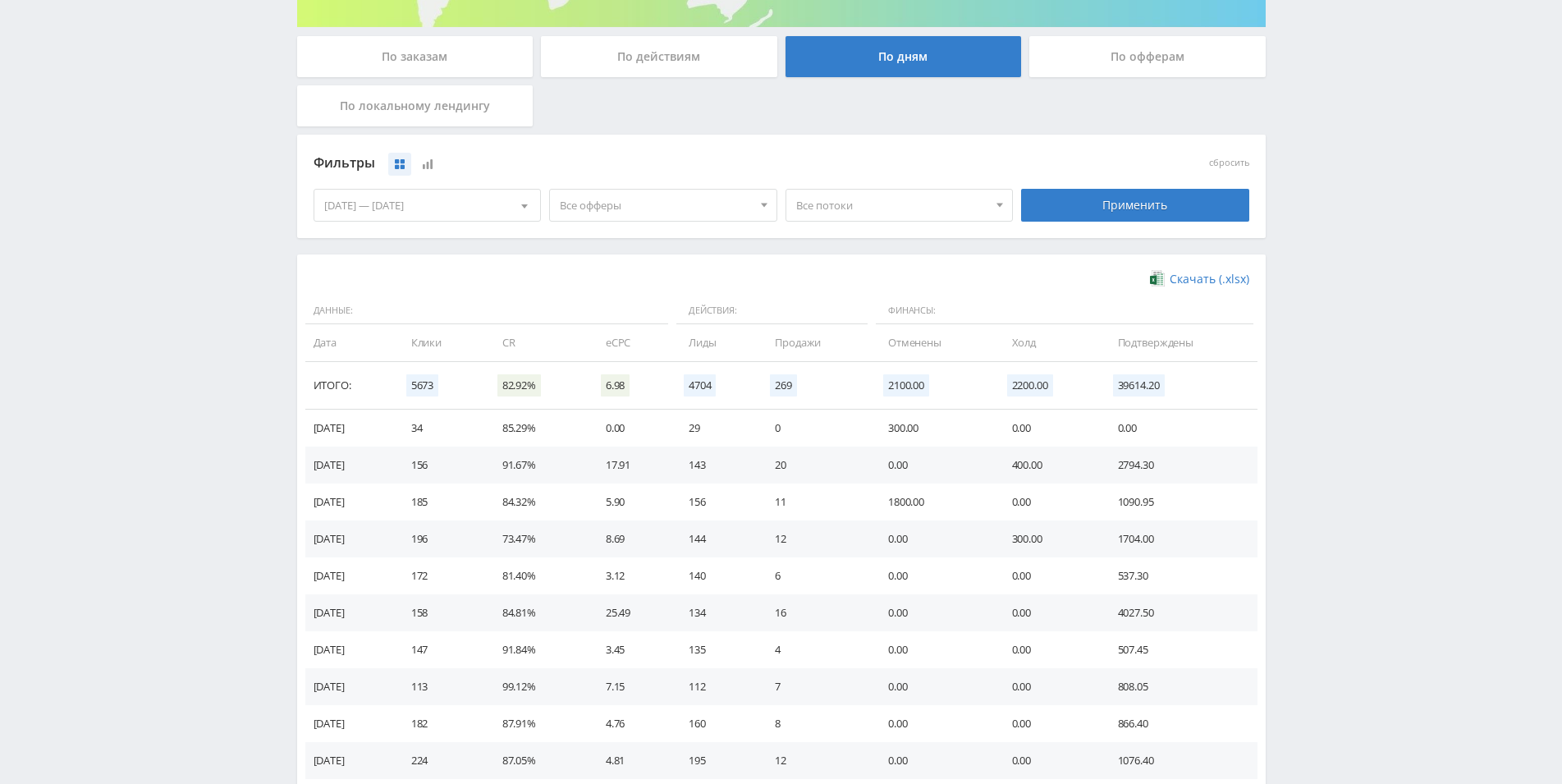
scroll to position [236, 0]
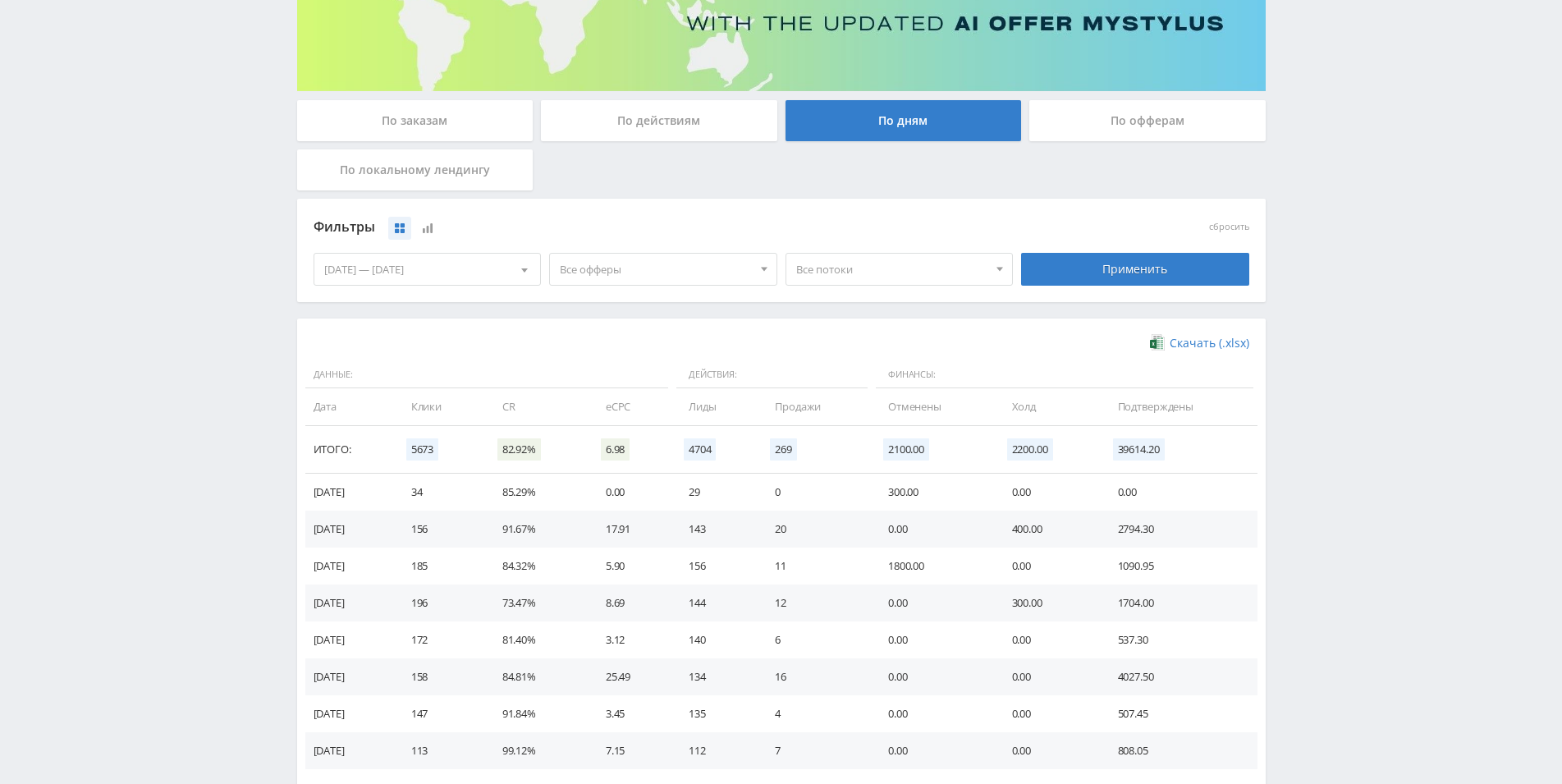
click at [422, 132] on div "По заказам" at bounding box center [415, 120] width 237 height 41
click at [0, 0] on input "По заказам" at bounding box center [0, 0] width 0 height 0
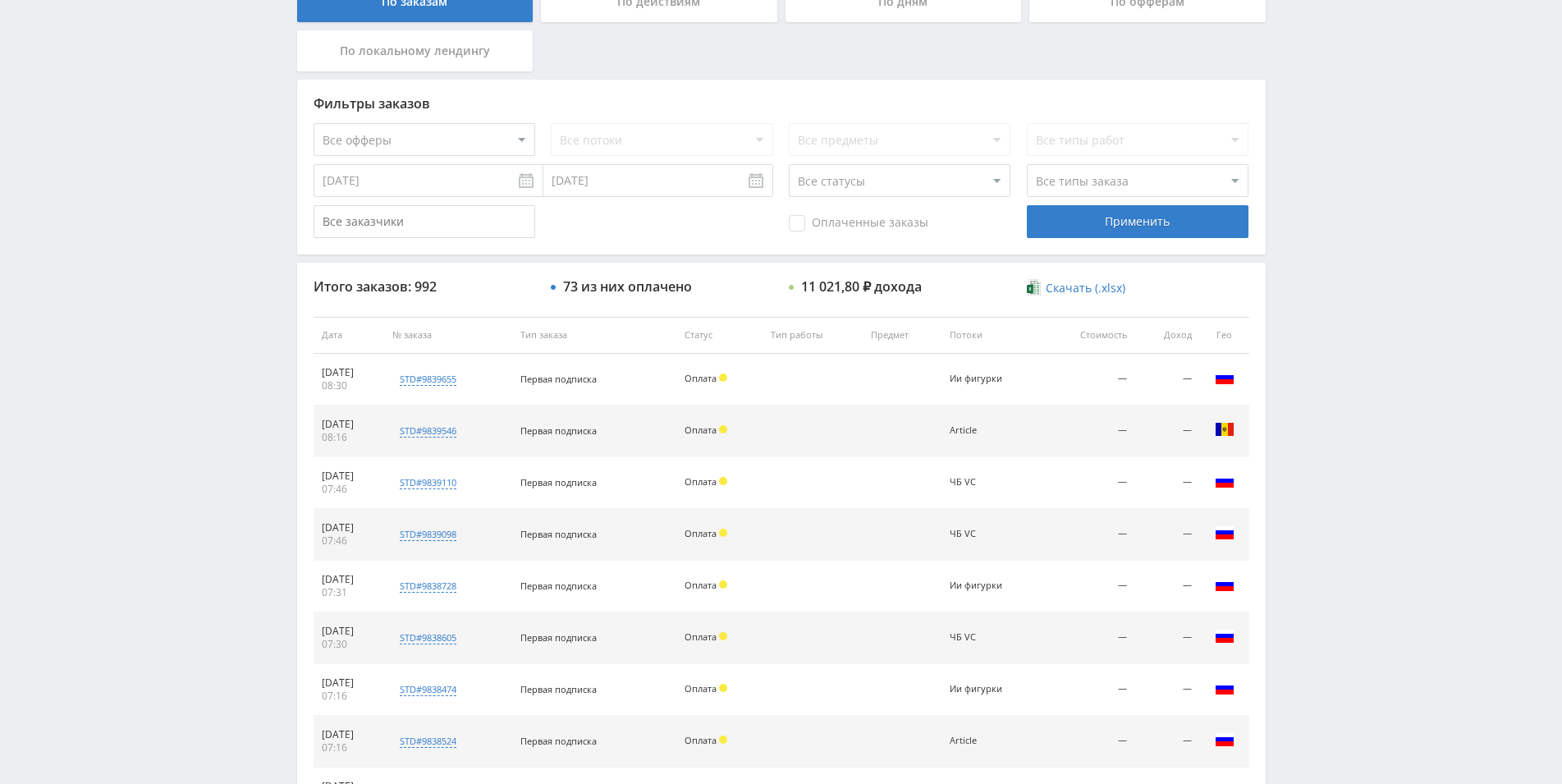
scroll to position [251, 0]
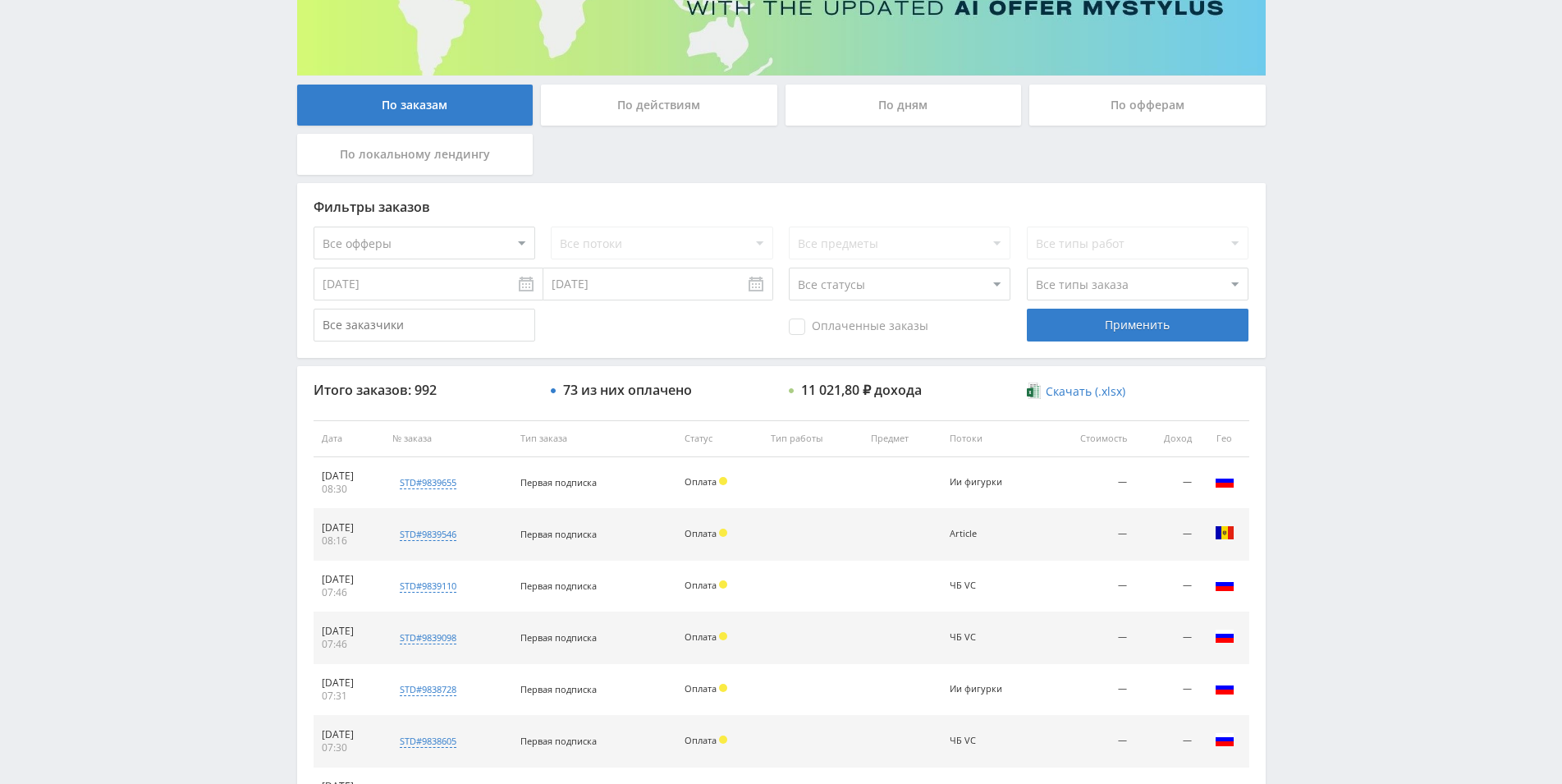
select select "5"
click option "Возврат" at bounding box center [0, 0] width 0 height 0
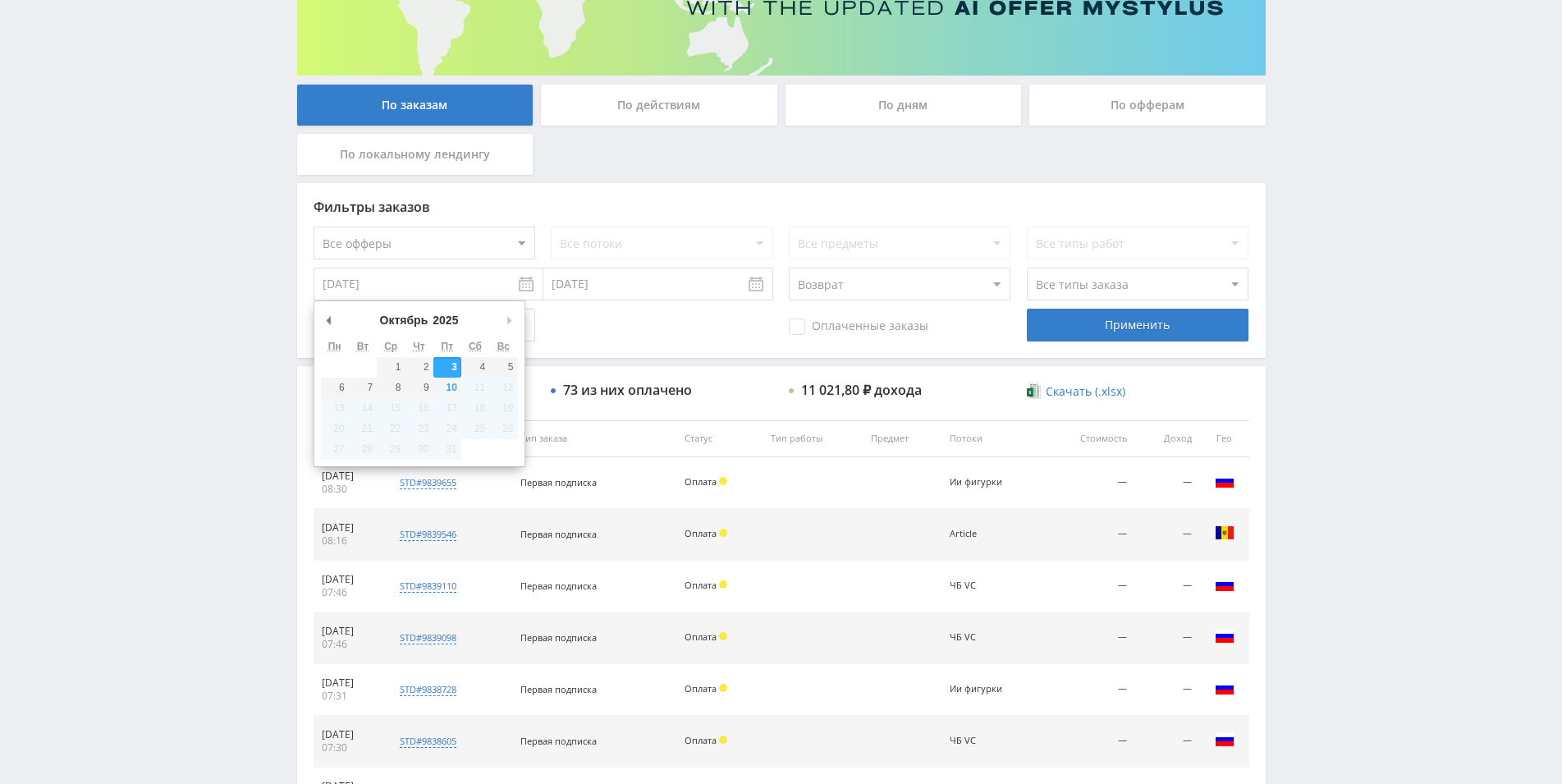
click at [437, 292] on input "03.10.2025" at bounding box center [428, 283] width 230 height 33
click at [321, 320] on div "Октябрь Январь Февраль Март Апрель Май Июнь Июль Август Сентябрь Октябрь Ноябрь…" at bounding box center [419, 383] width 212 height 165
type input "01.09.2025"
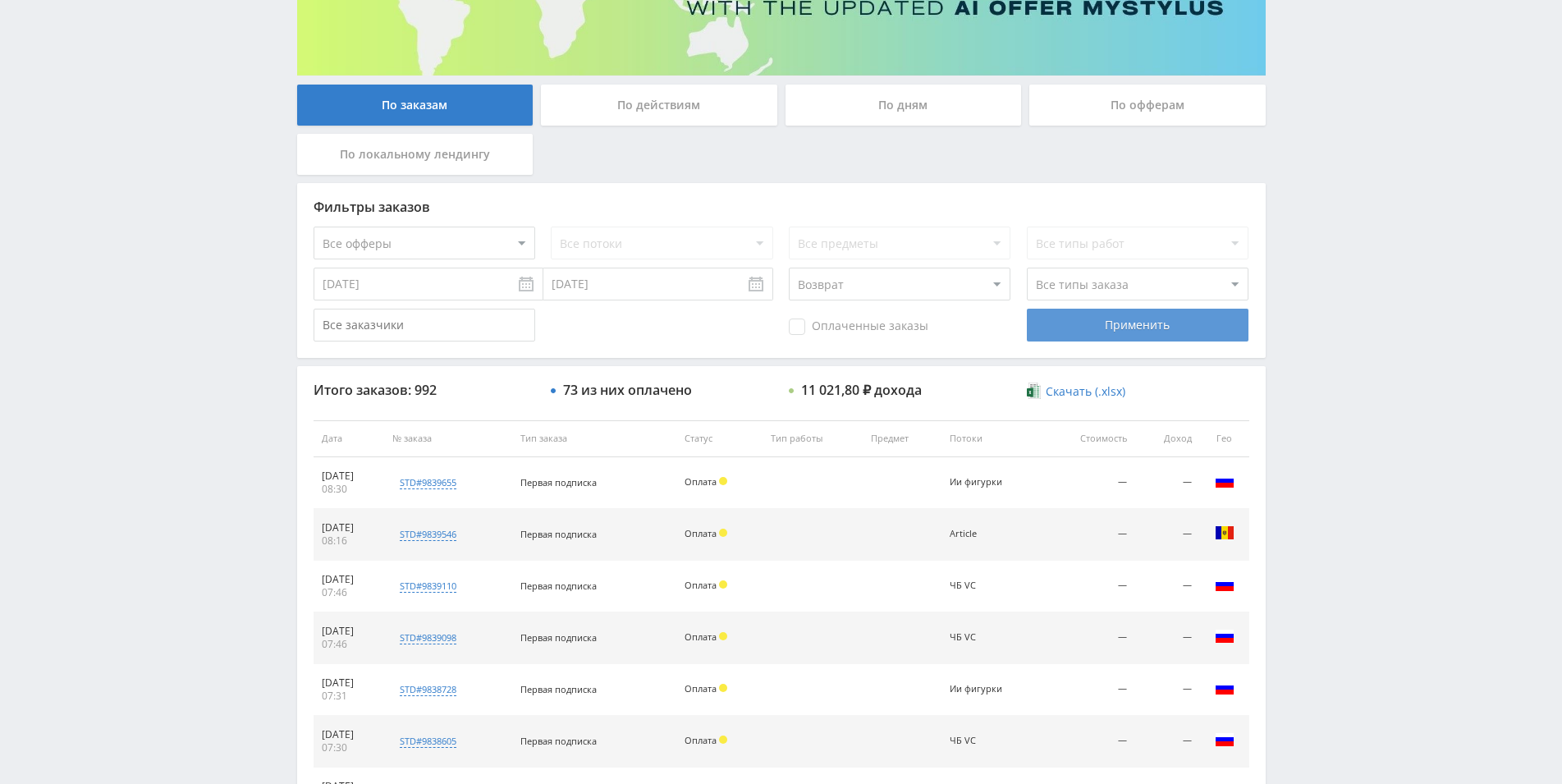
click at [1051, 319] on div "Применить" at bounding box center [1138, 325] width 222 height 33
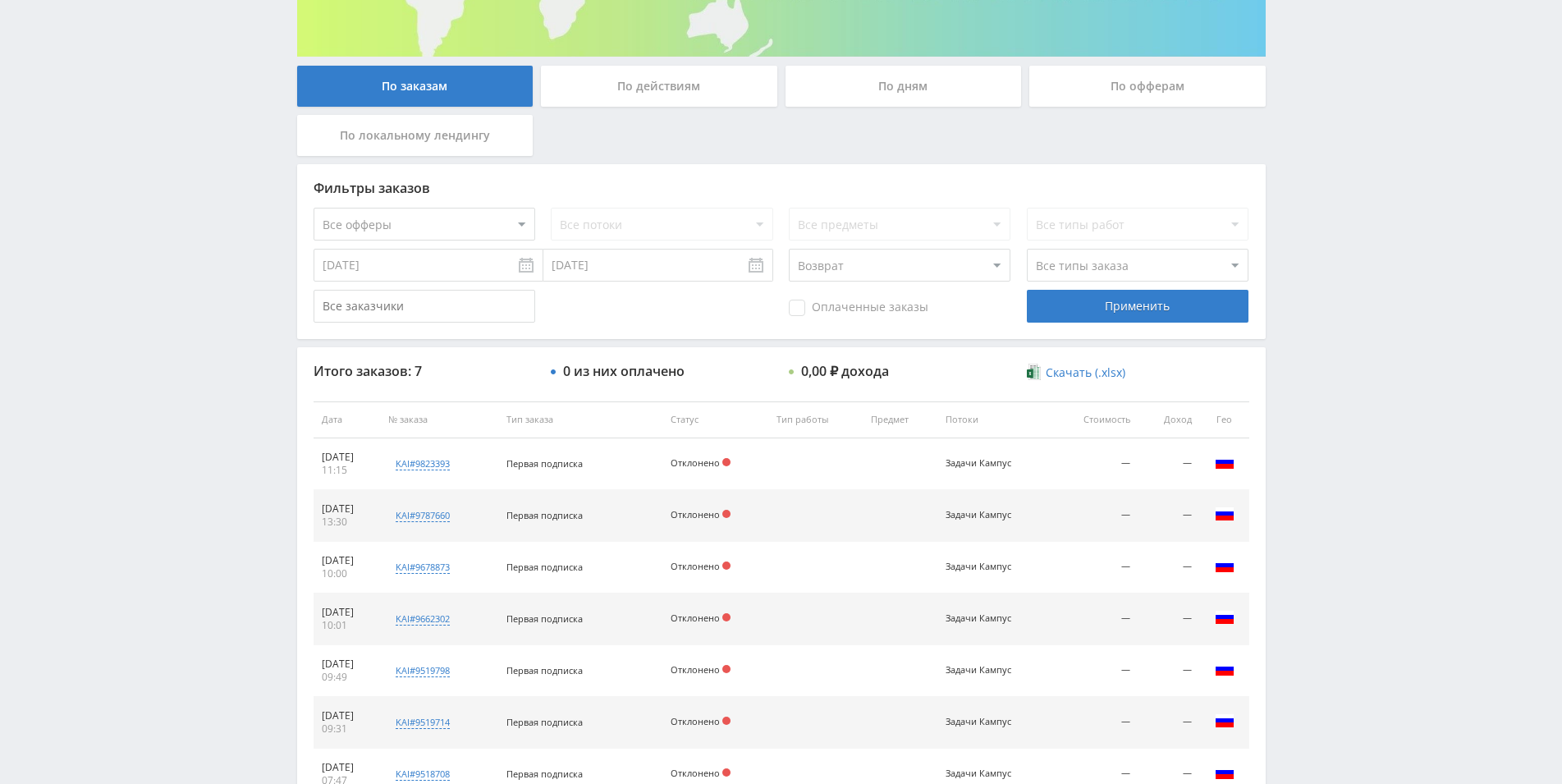
scroll to position [406, 0]
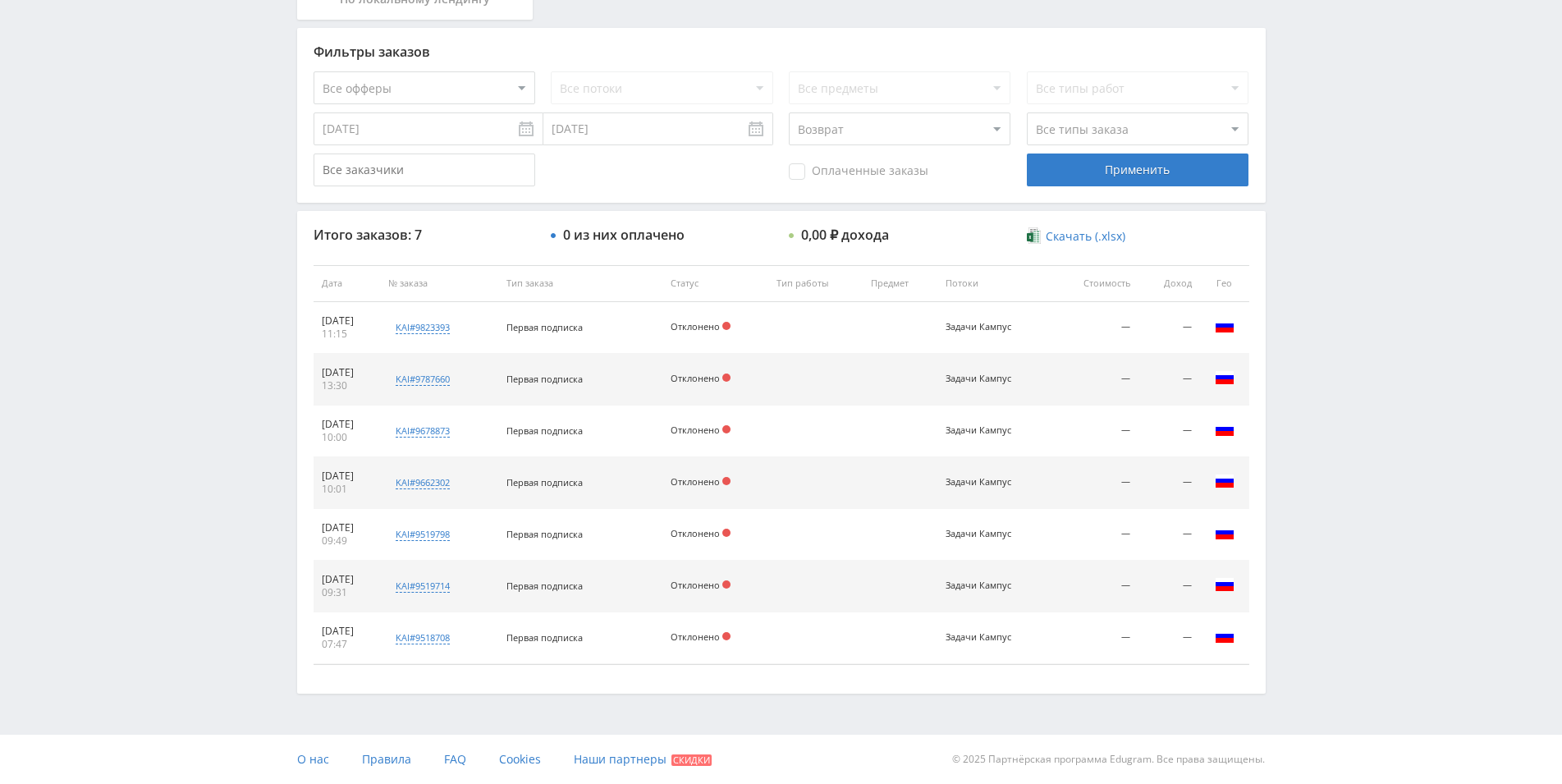
click at [637, 344] on td "Первая подписка" at bounding box center [580, 328] width 164 height 52
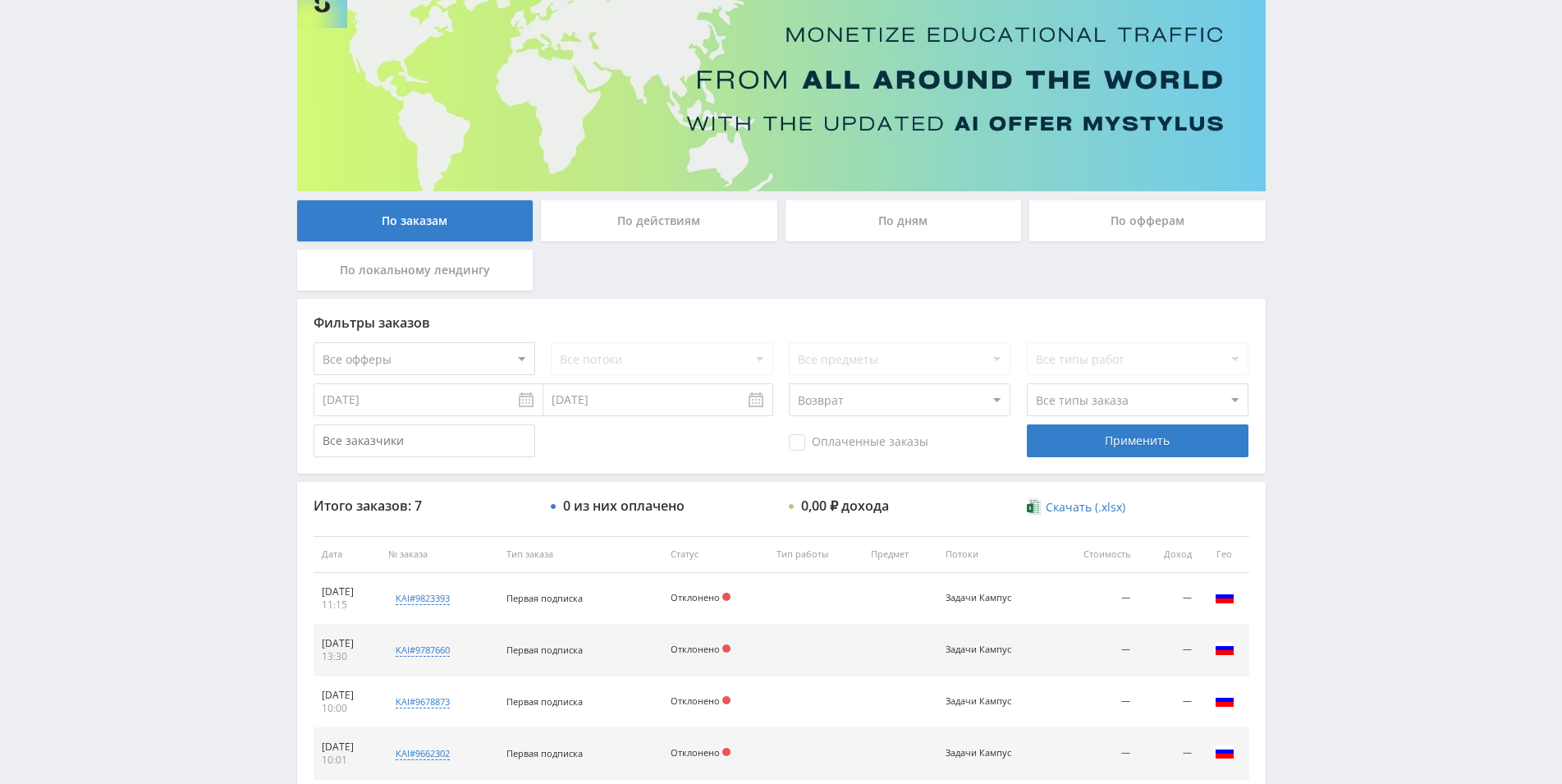
scroll to position [71, 0]
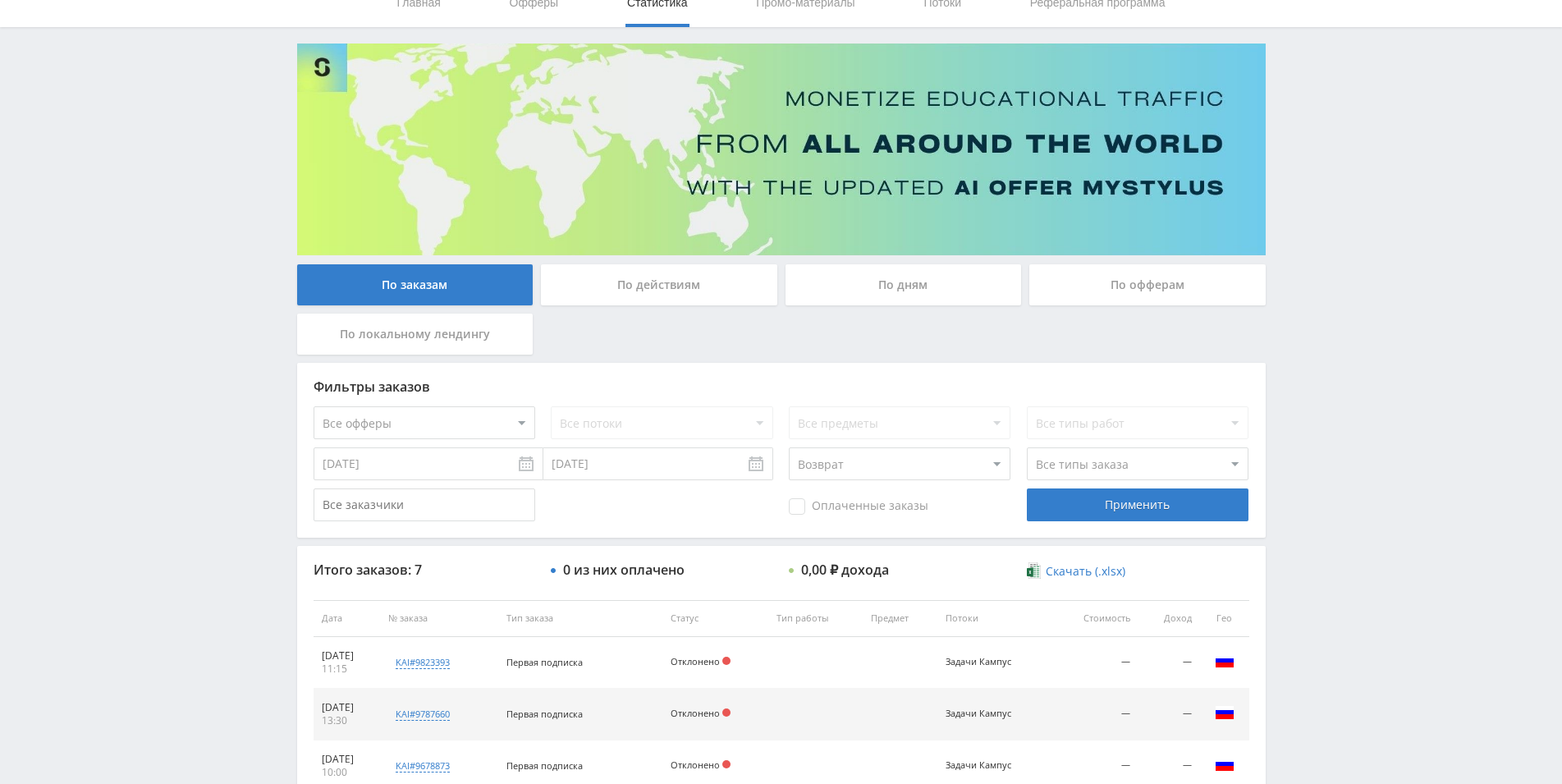
click at [917, 287] on div "По дням" at bounding box center [904, 284] width 237 height 41
click at [0, 0] on input "По дням" at bounding box center [0, 0] width 0 height 0
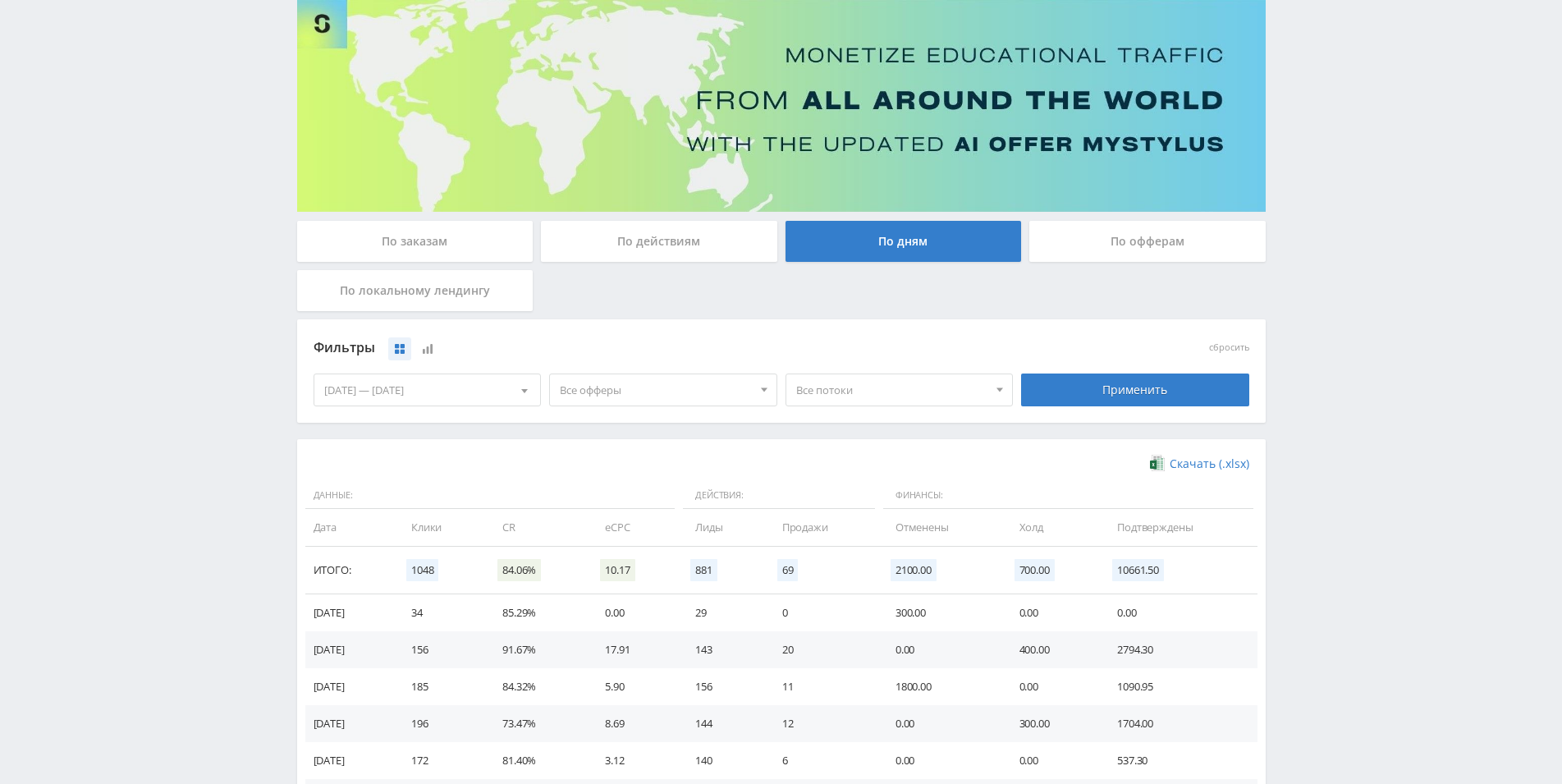
scroll to position [290, 0]
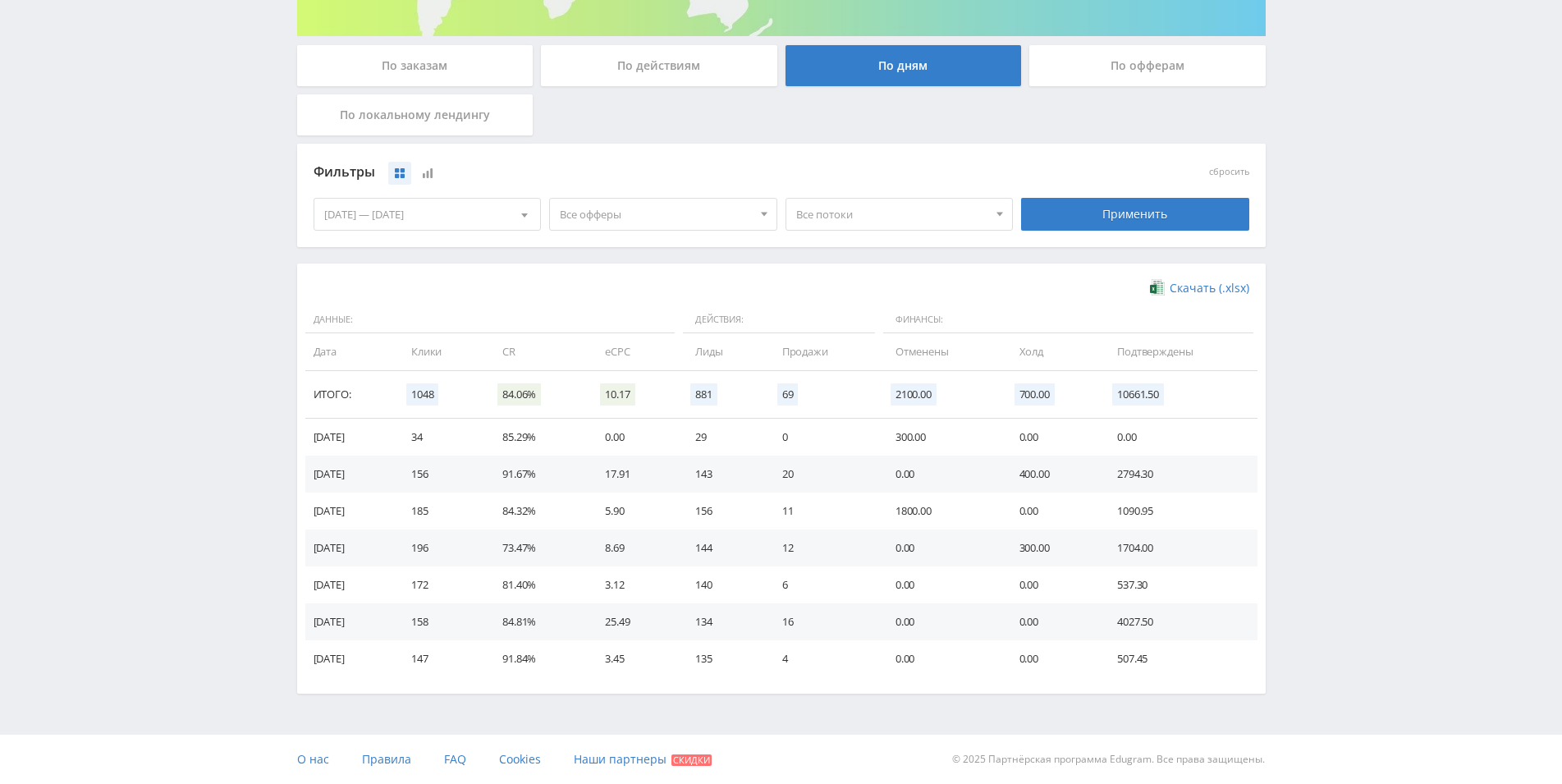
click at [913, 508] on td "1800.00" at bounding box center [941, 511] width 124 height 37
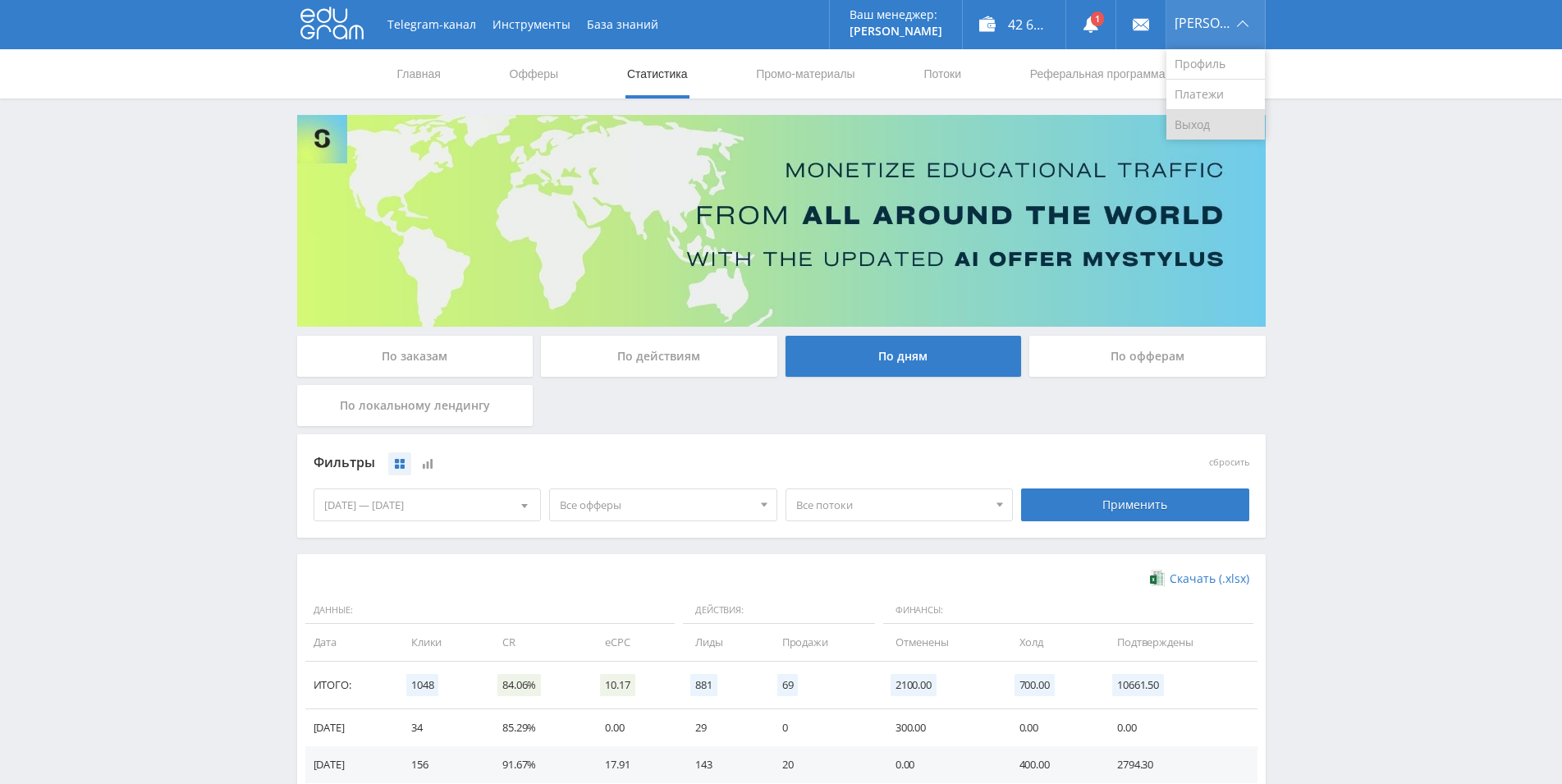
click at [1207, 126] on link "Выход" at bounding box center [1216, 125] width 98 height 30
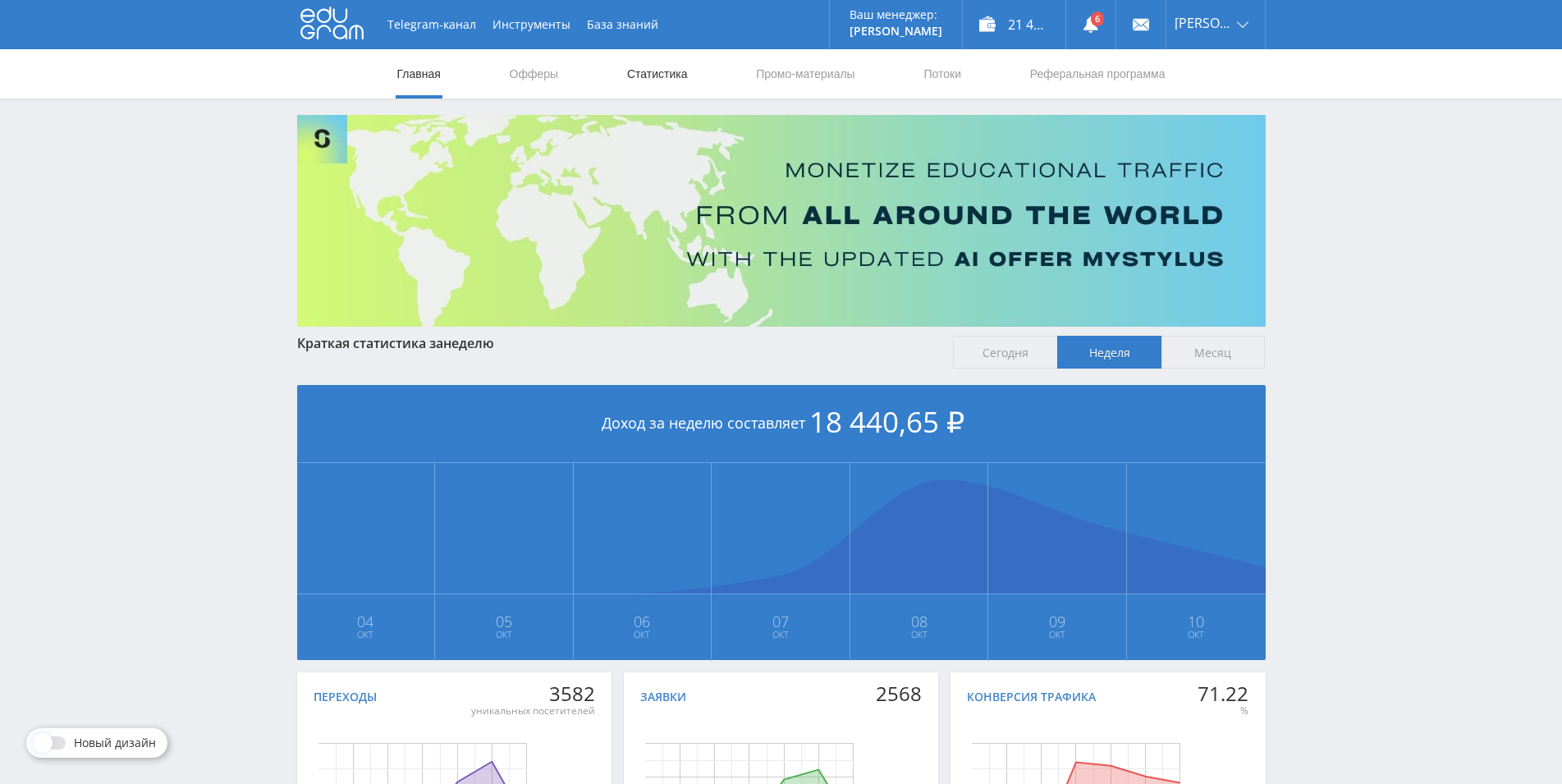
click at [649, 72] on link "Статистика" at bounding box center [657, 74] width 64 height 49
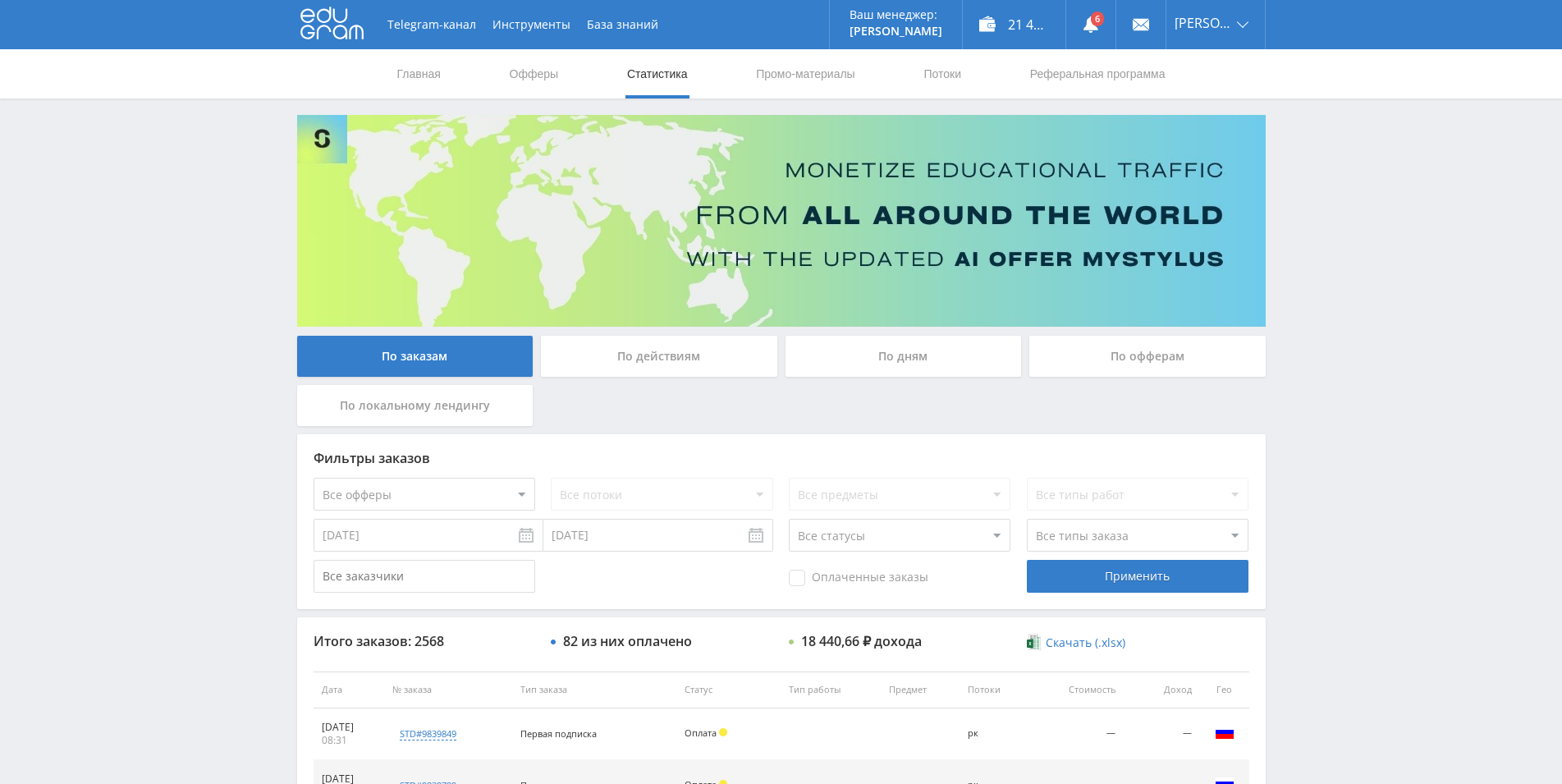
click at [887, 356] on div "По дням" at bounding box center [904, 356] width 237 height 41
click at [0, 0] on input "По дням" at bounding box center [0, 0] width 0 height 0
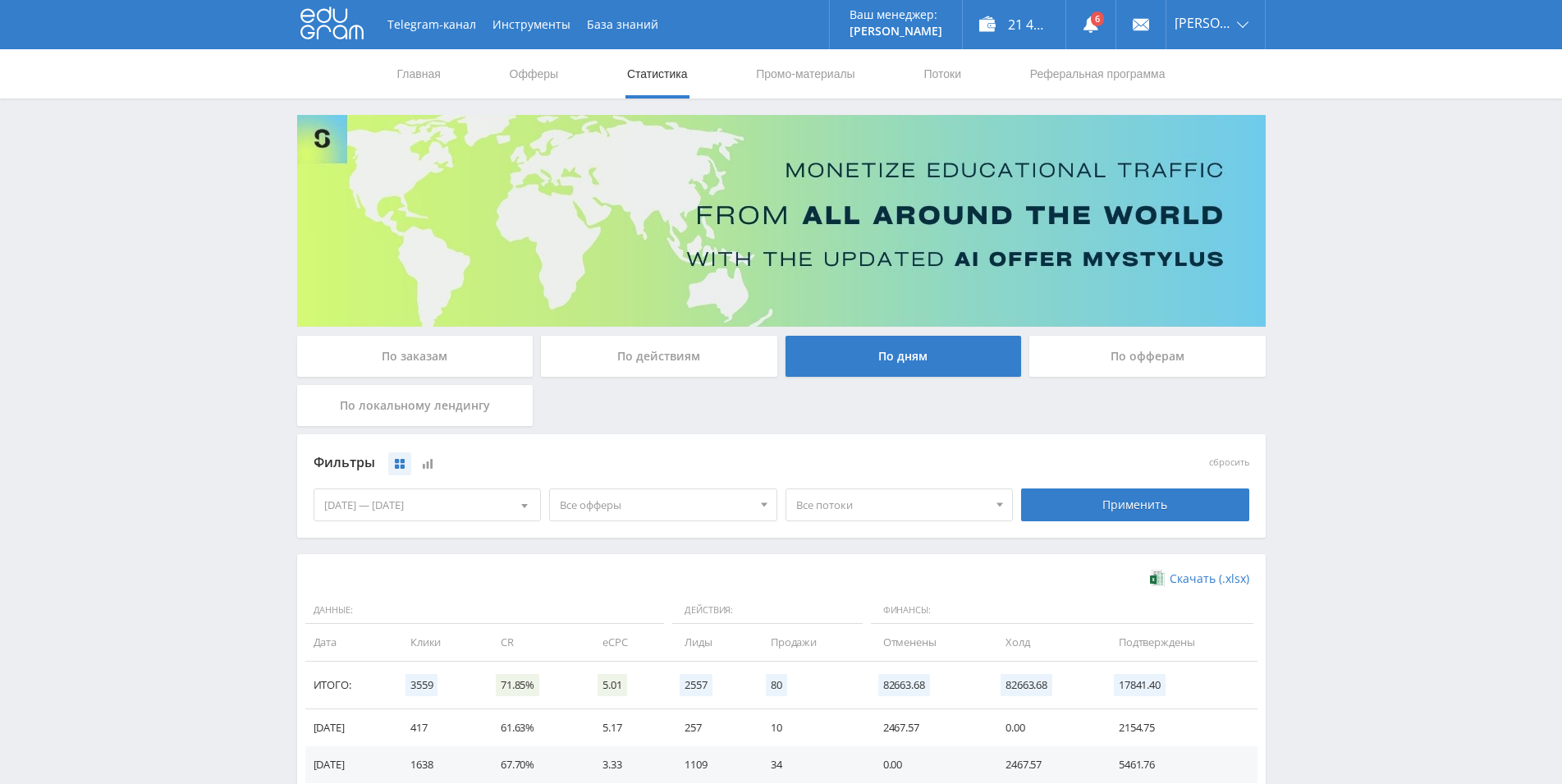
click at [431, 339] on div "По заказам" at bounding box center [415, 356] width 237 height 41
click at [0, 0] on input "По заказам" at bounding box center [0, 0] width 0 height 0
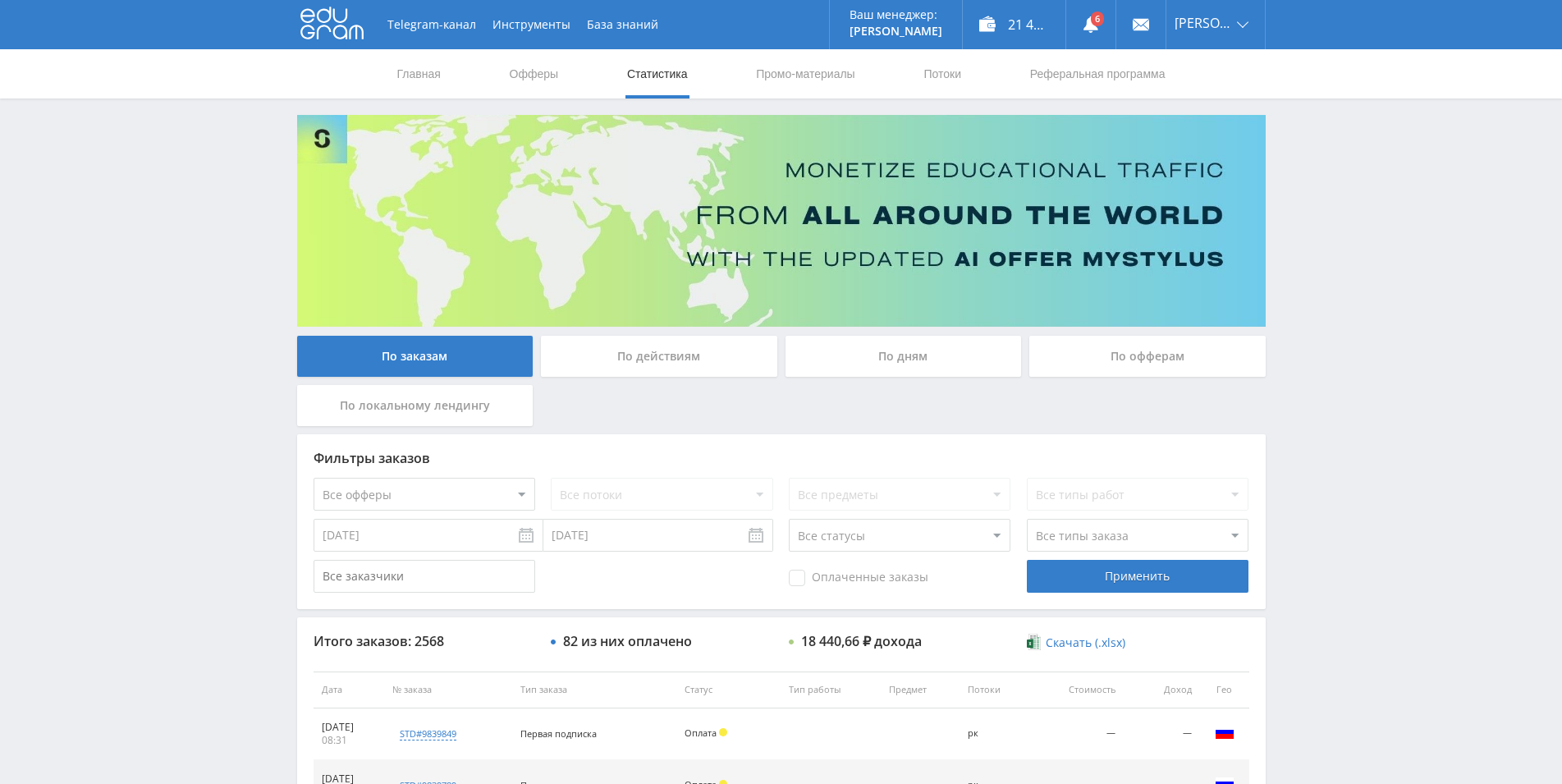
click at [789, 518] on select "Все статусы В аукционе В работе На гарантии Завершен Возврат Черновик" at bounding box center [899, 535] width 222 height 33
select select "5"
click option "Возврат" at bounding box center [0, 0] width 0 height 0
click at [1084, 575] on div "Применить" at bounding box center [1138, 576] width 222 height 33
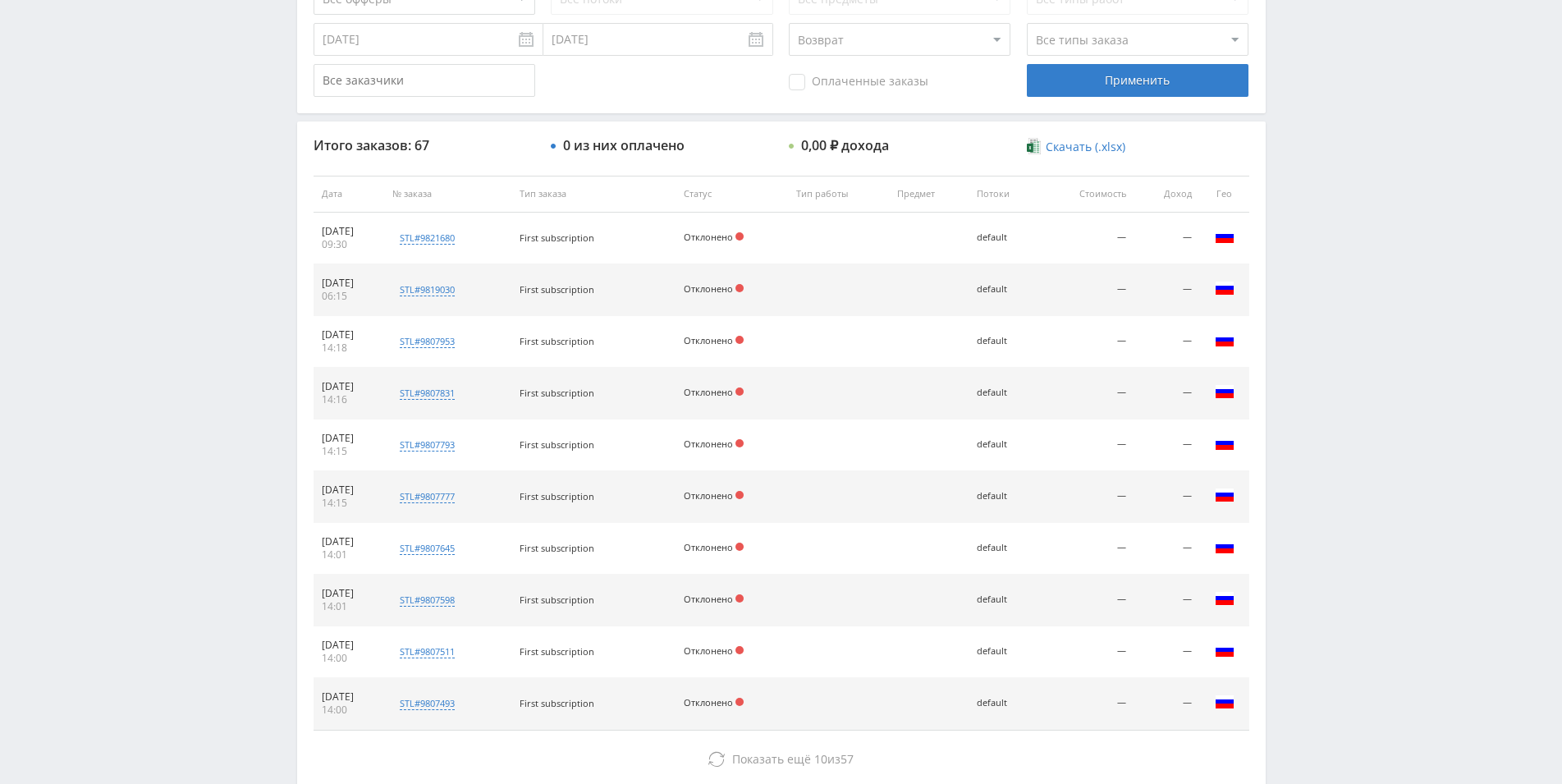
scroll to position [594, 0]
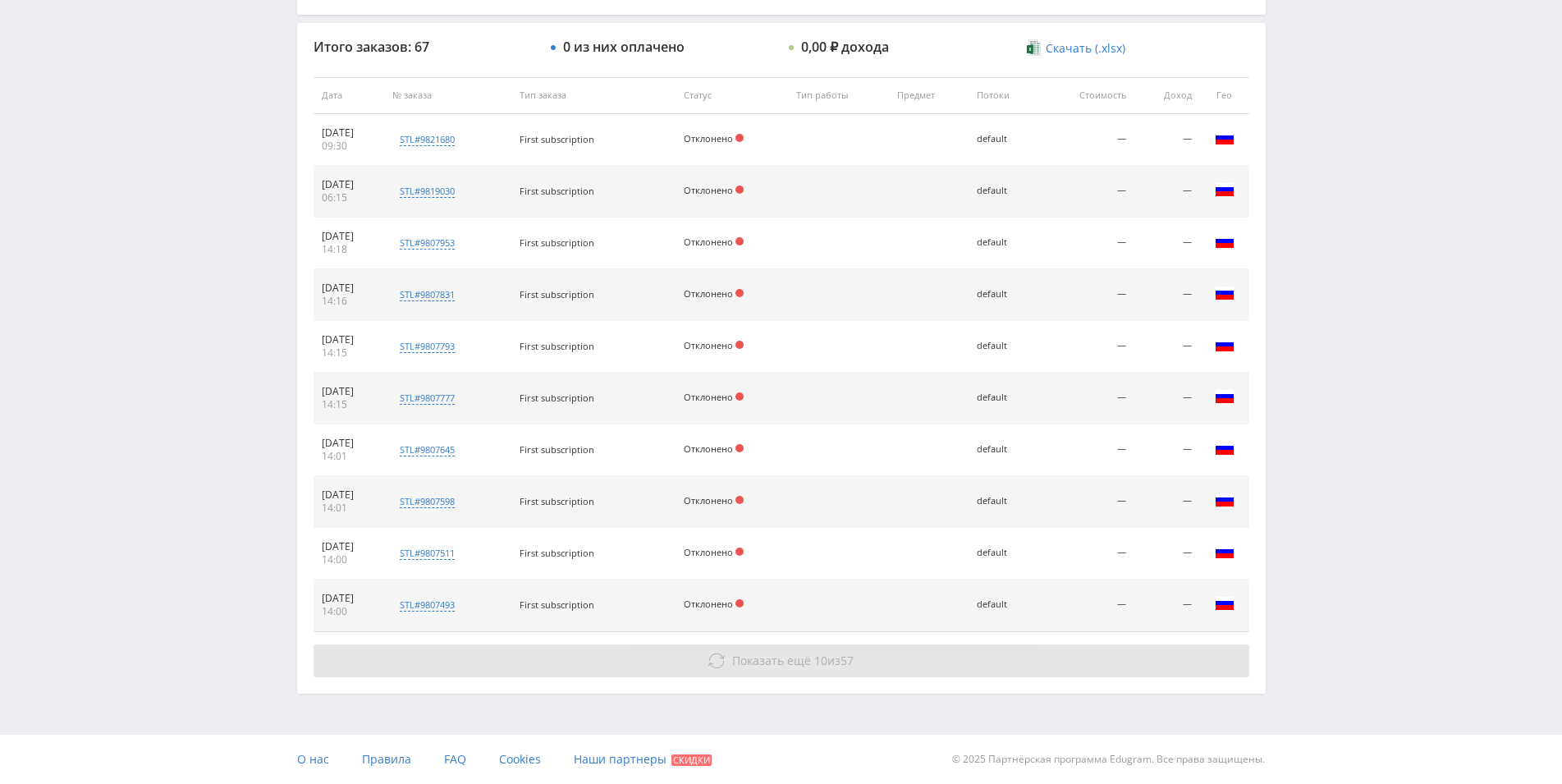
click at [733, 664] on span "Показать ещё" at bounding box center [772, 660] width 79 height 15
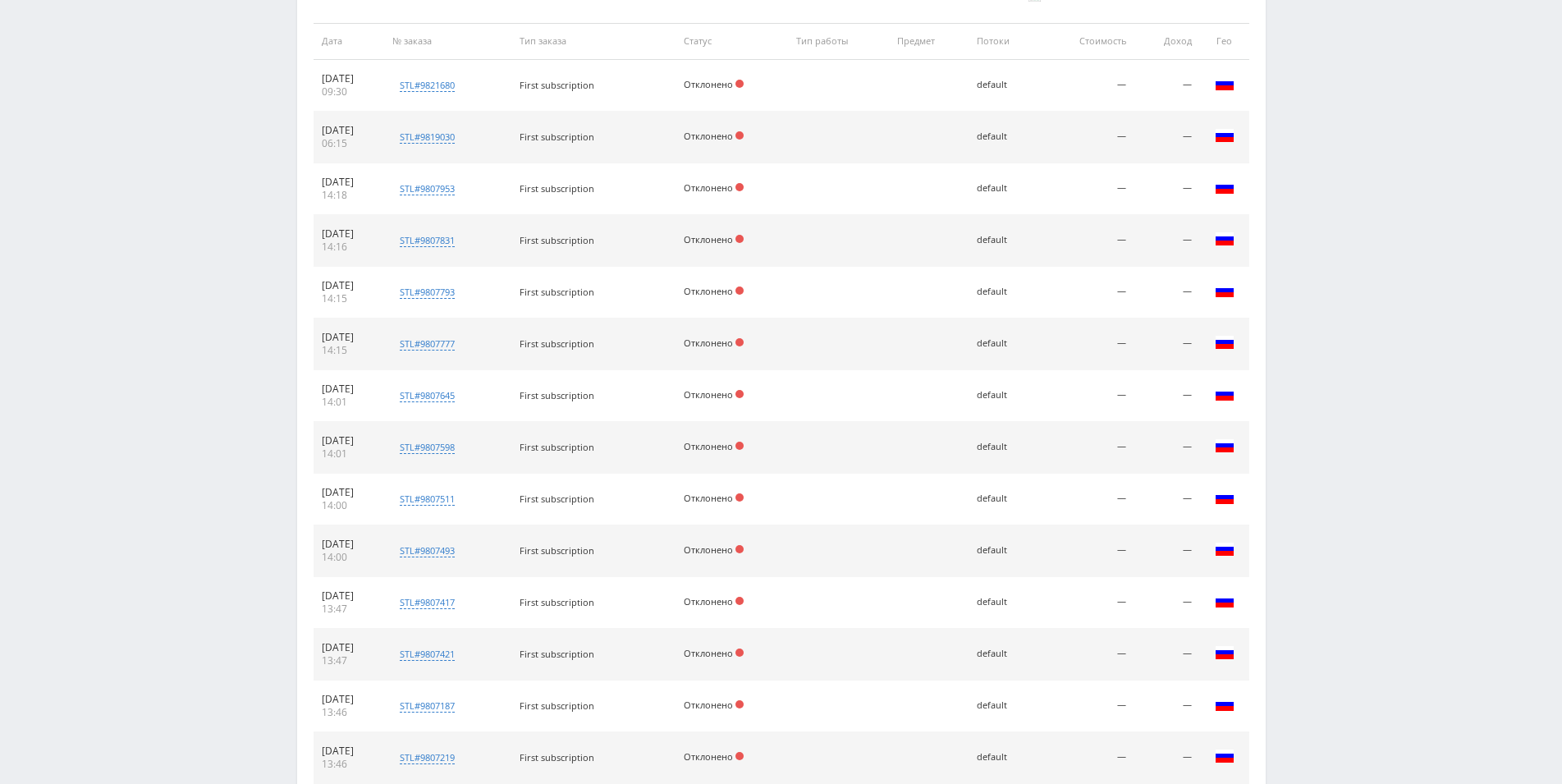
scroll to position [222, 0]
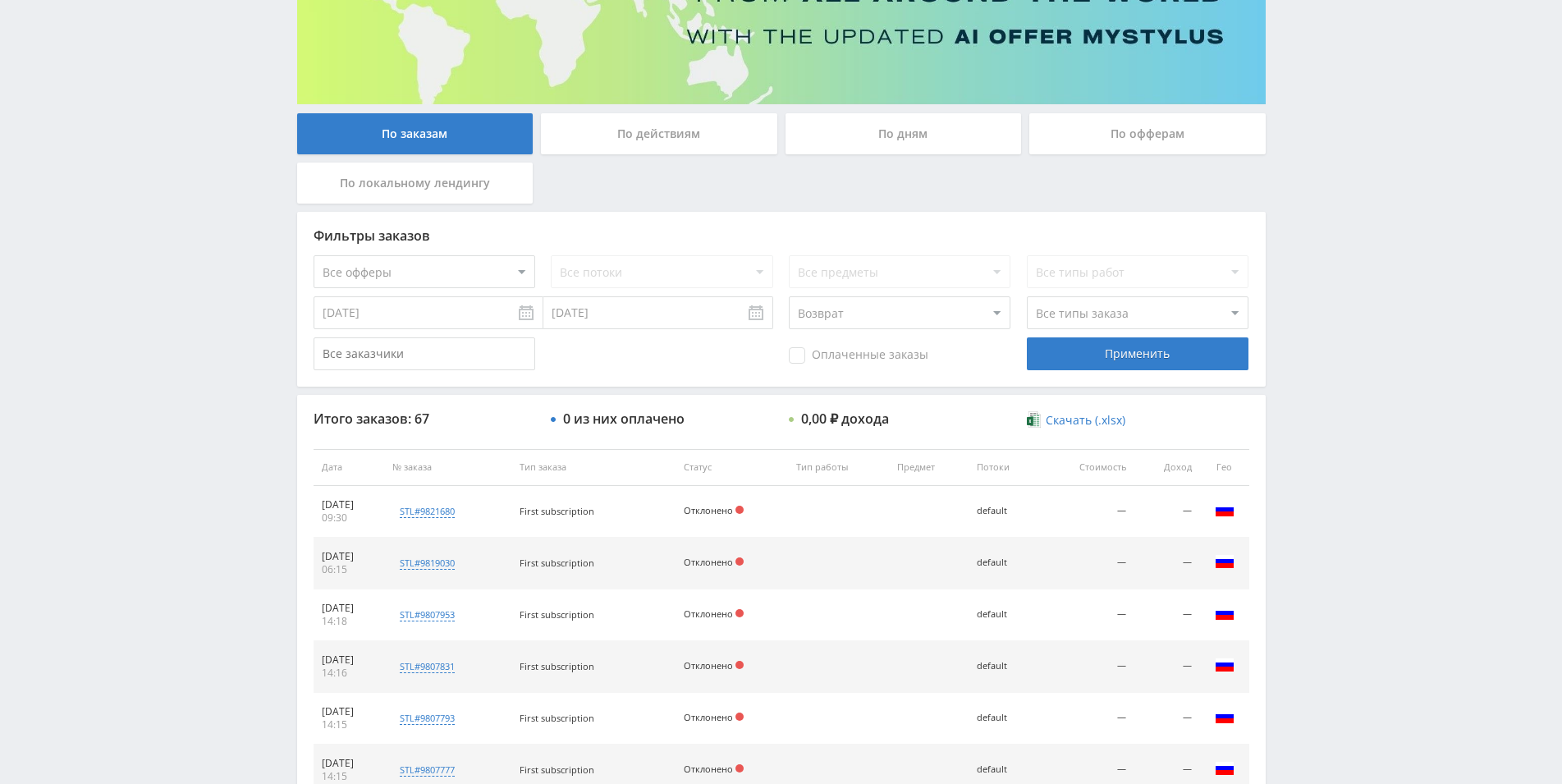
click at [896, 142] on div "По дням" at bounding box center [904, 133] width 237 height 41
click at [0, 0] on input "По дням" at bounding box center [0, 0] width 0 height 0
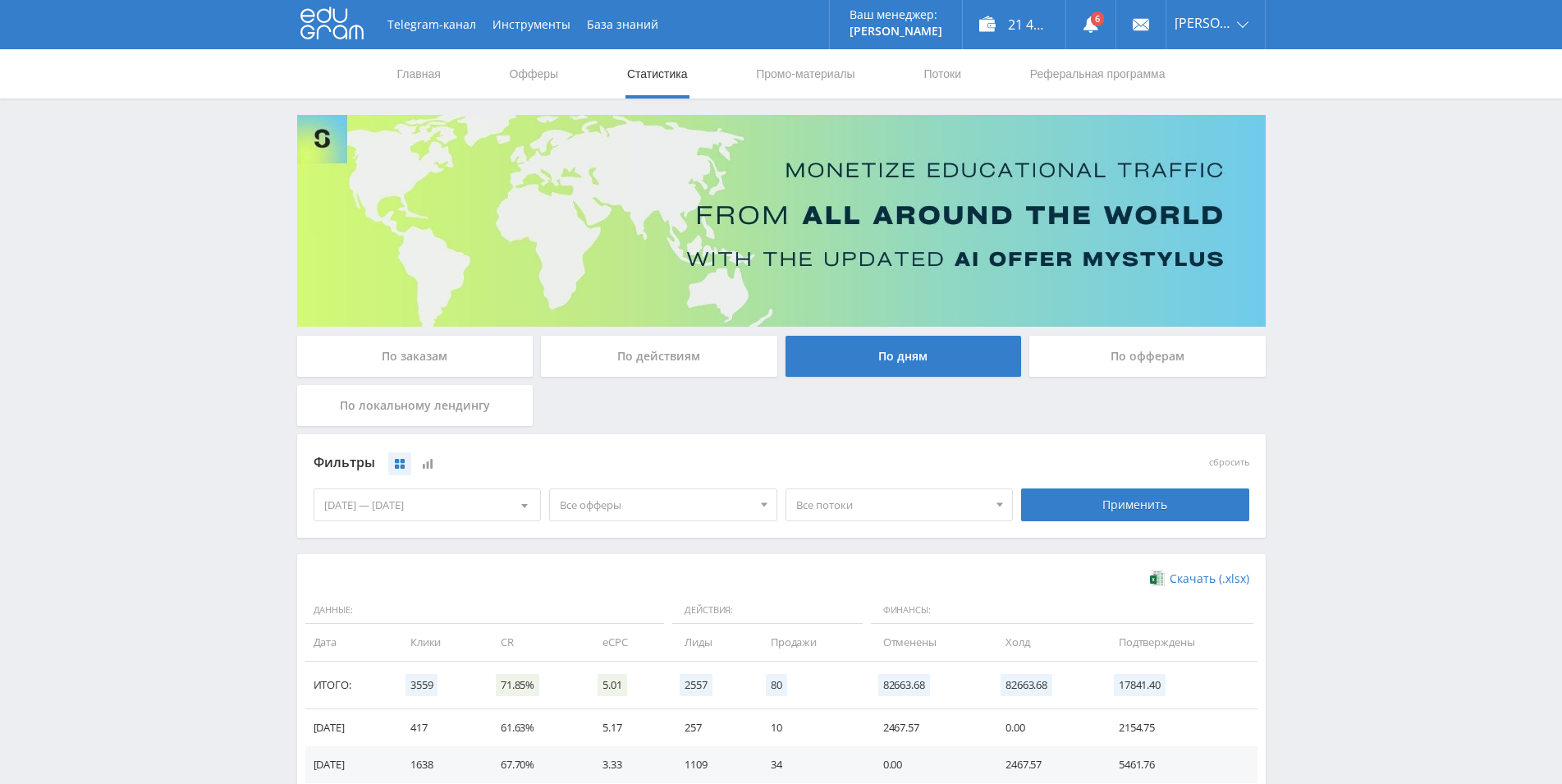
scroll to position [290, 0]
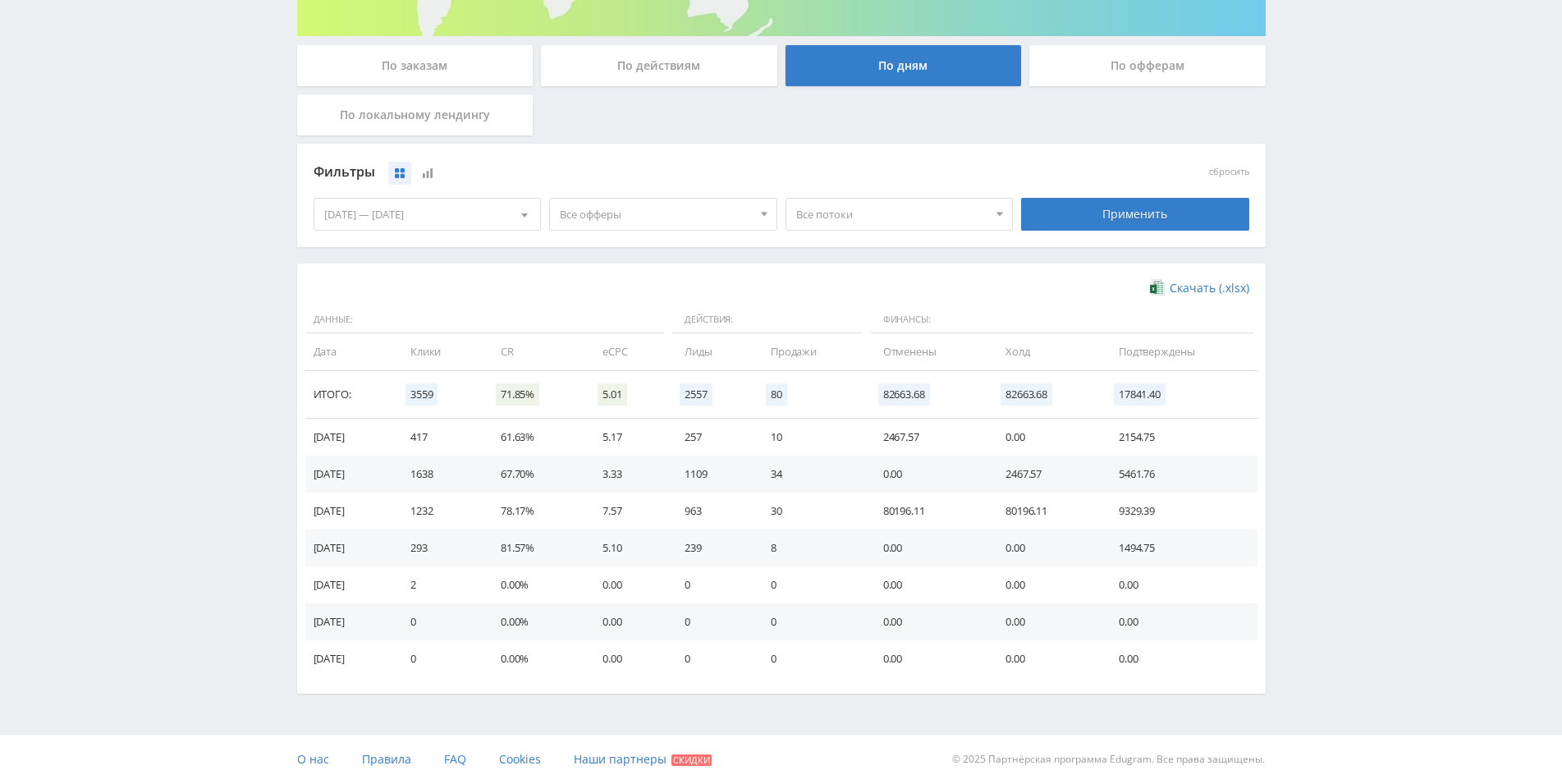
click at [854, 504] on td "30" at bounding box center [811, 511] width 112 height 37
